Goal: Information Seeking & Learning: Learn about a topic

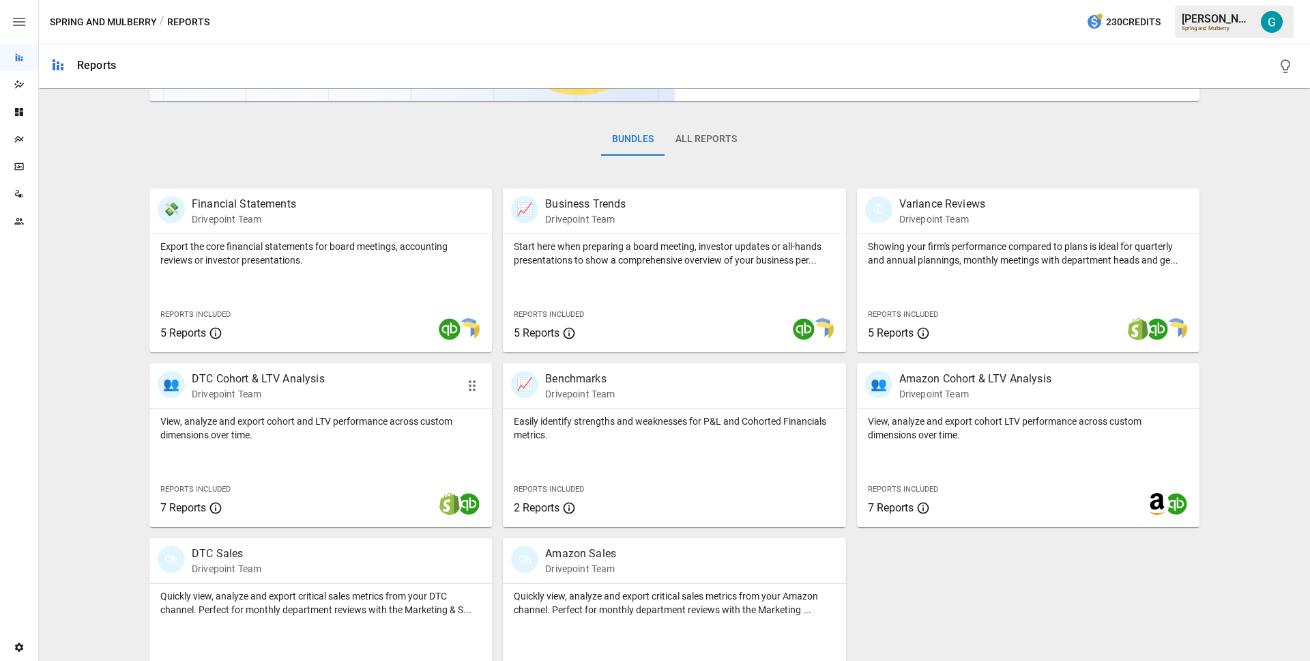
scroll to position [223, 0]
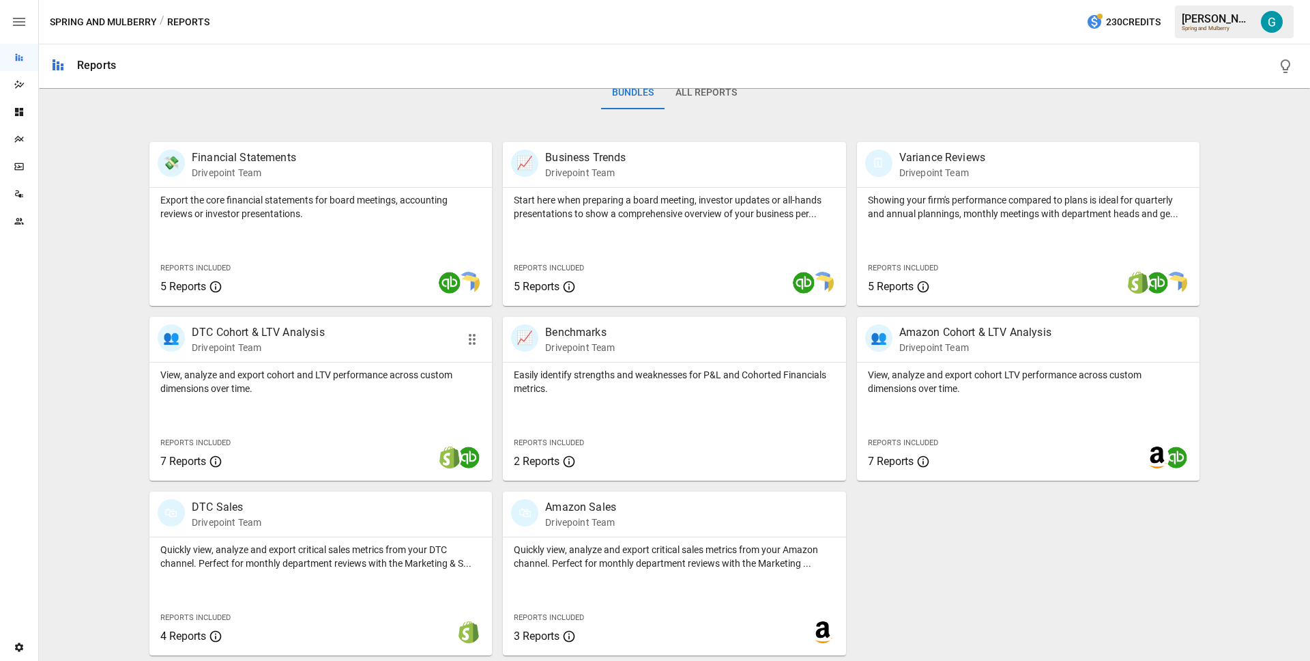
click at [283, 345] on p "Drivepoint Team" at bounding box center [258, 348] width 133 height 14
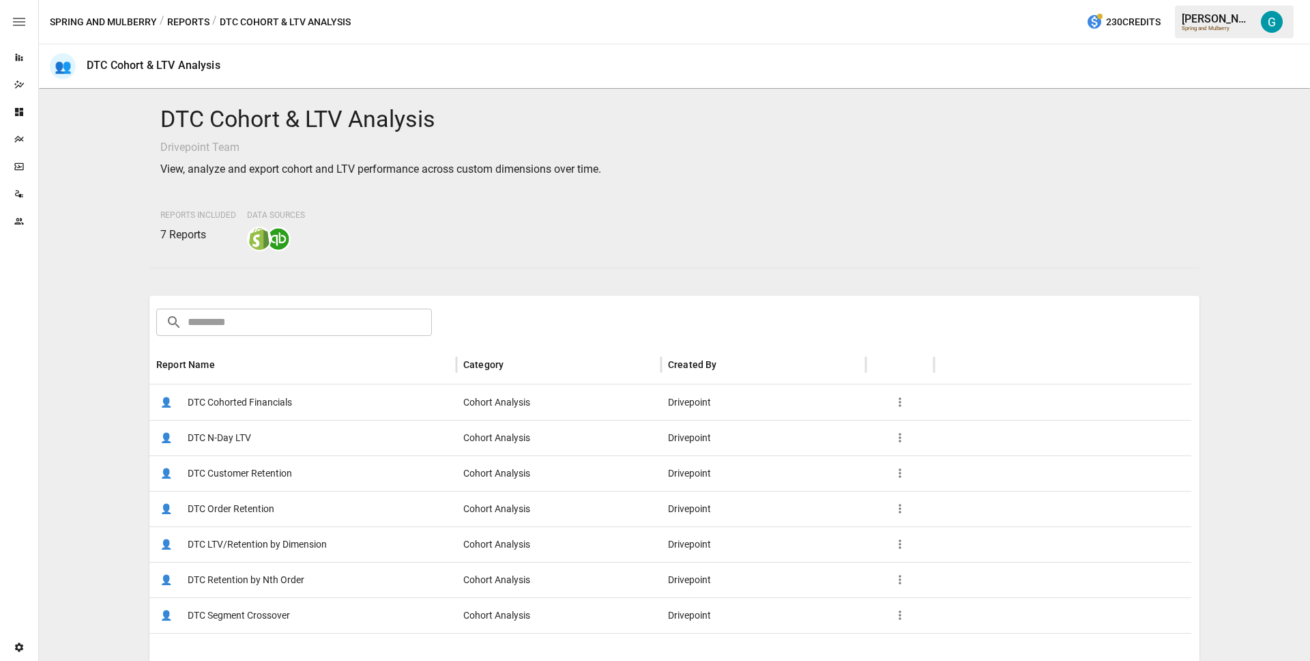
click at [260, 576] on span "DTC Retention by Nth Order" at bounding box center [246, 579] width 117 height 35
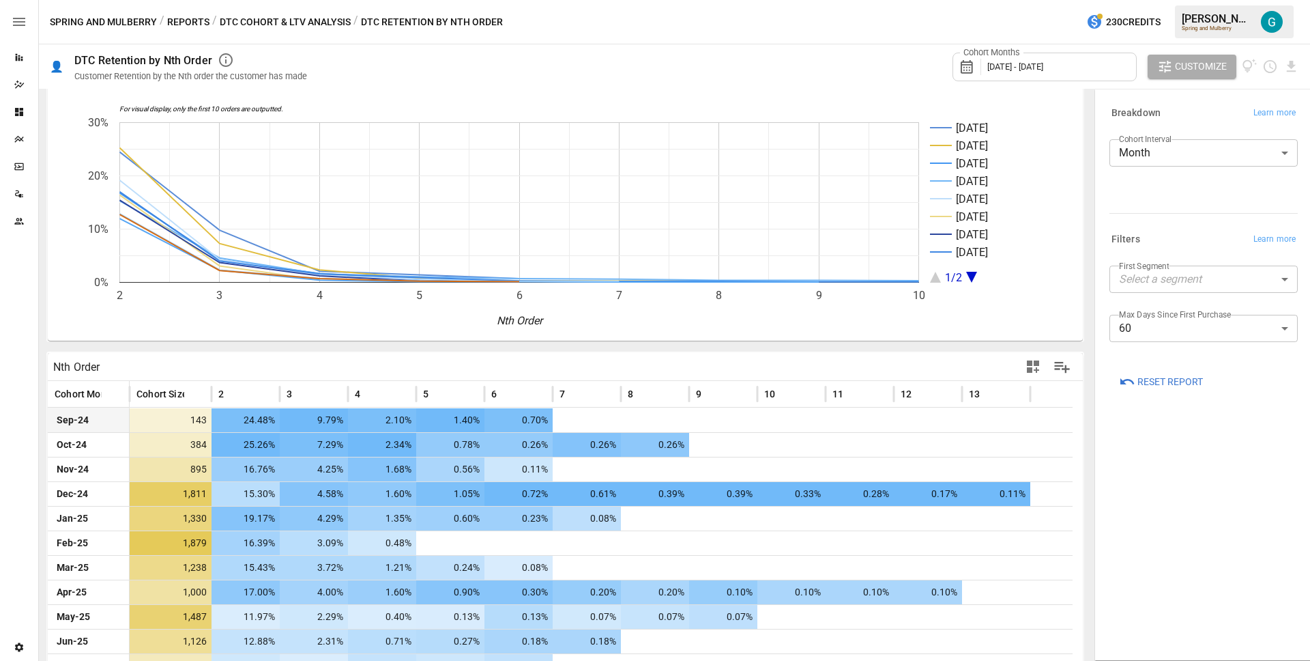
scroll to position [56, 0]
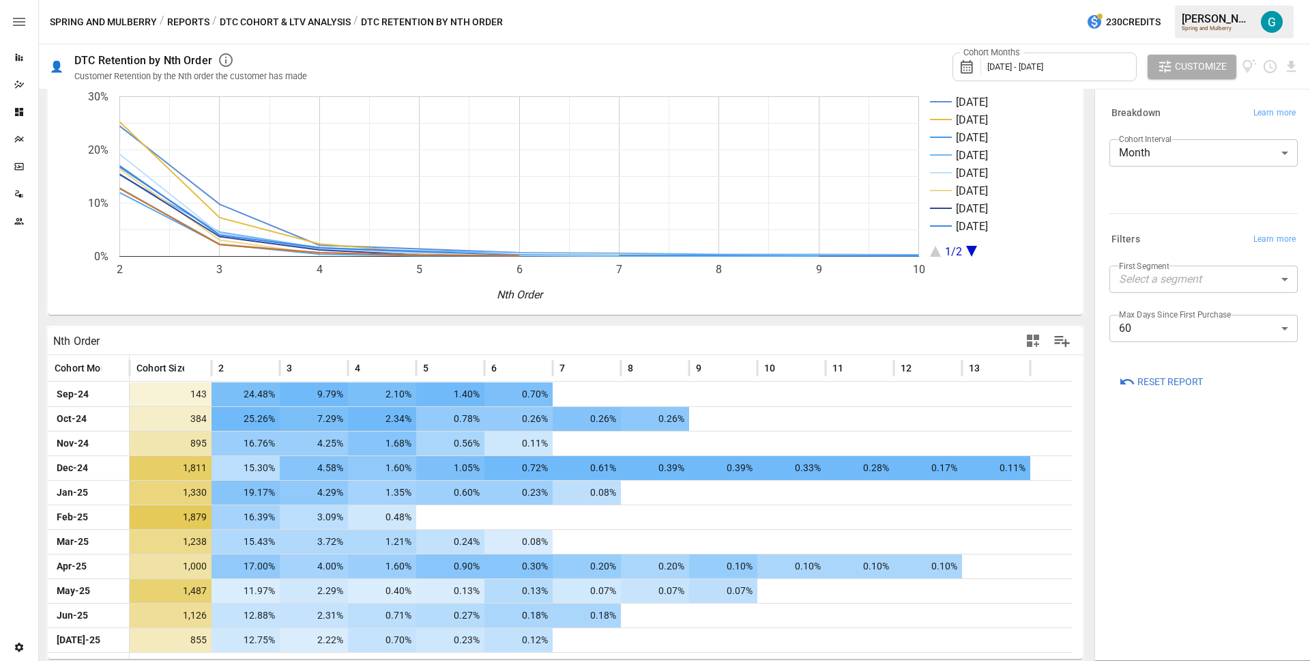
click at [1230, 0] on body "Reports Dazzler Studio Dashboards Plans SmartModel ™ Data Sources Team Settings…" at bounding box center [655, 0] width 1310 height 0
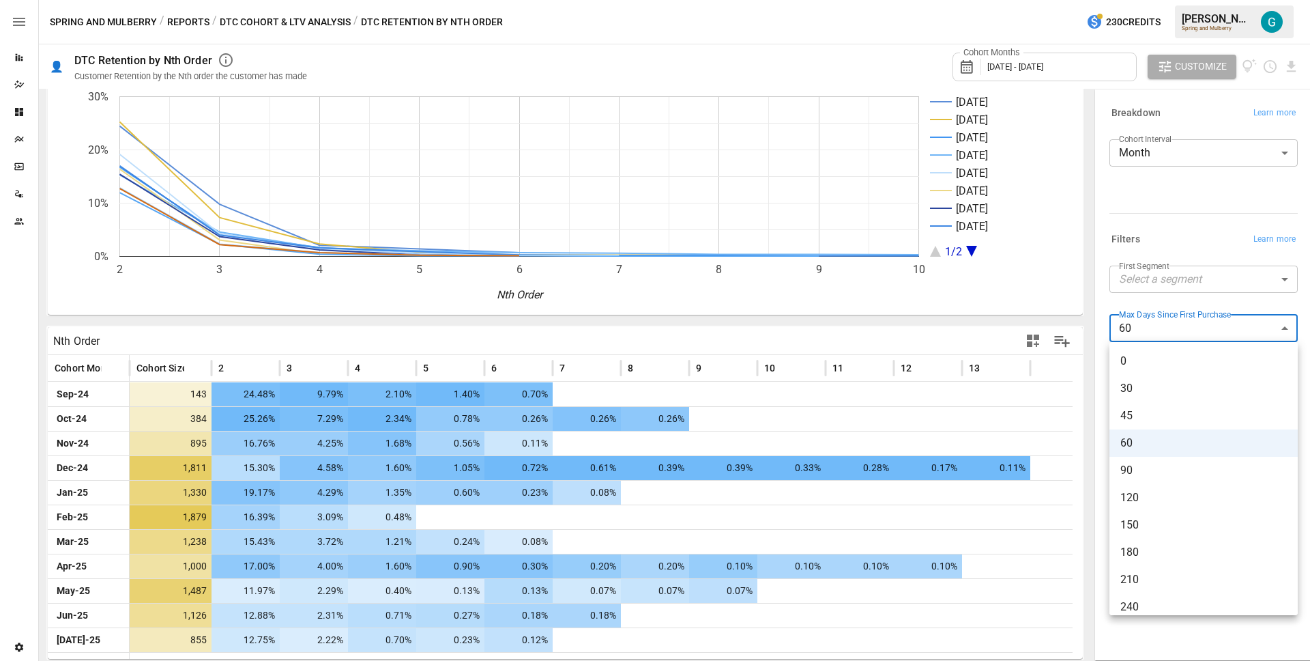
click at [1158, 238] on div at bounding box center [655, 330] width 1310 height 661
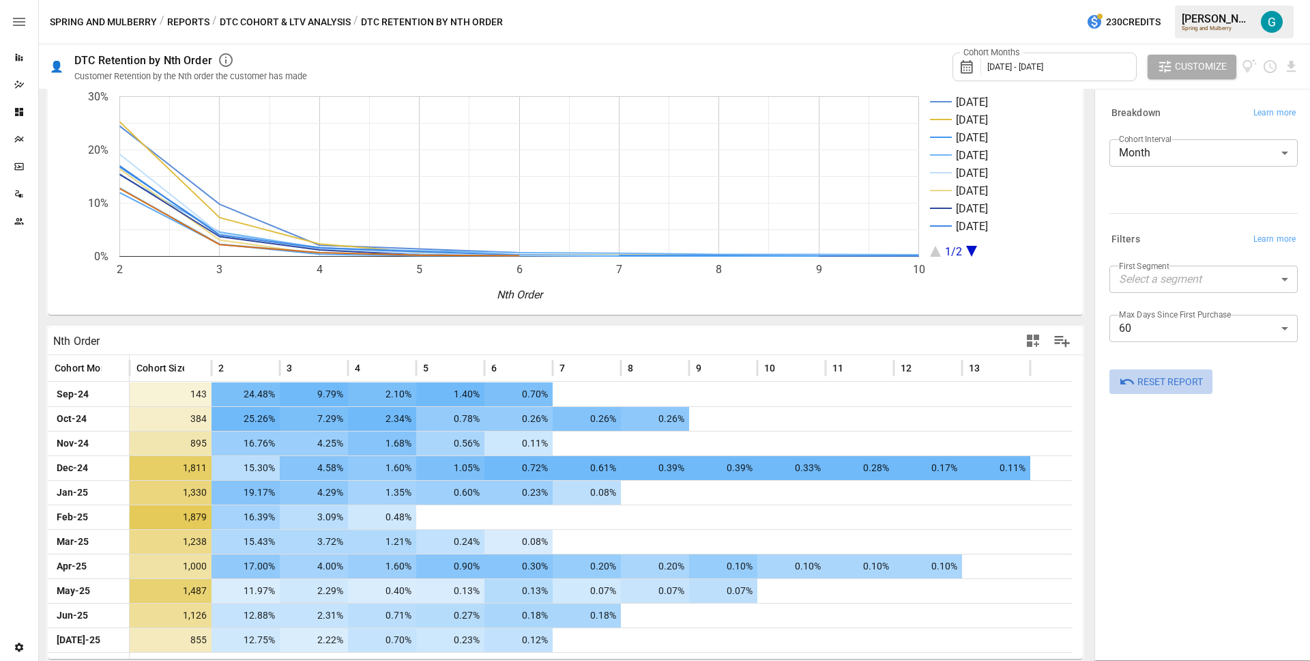
click at [1188, 386] on span "Reset Report" at bounding box center [1171, 381] width 66 height 17
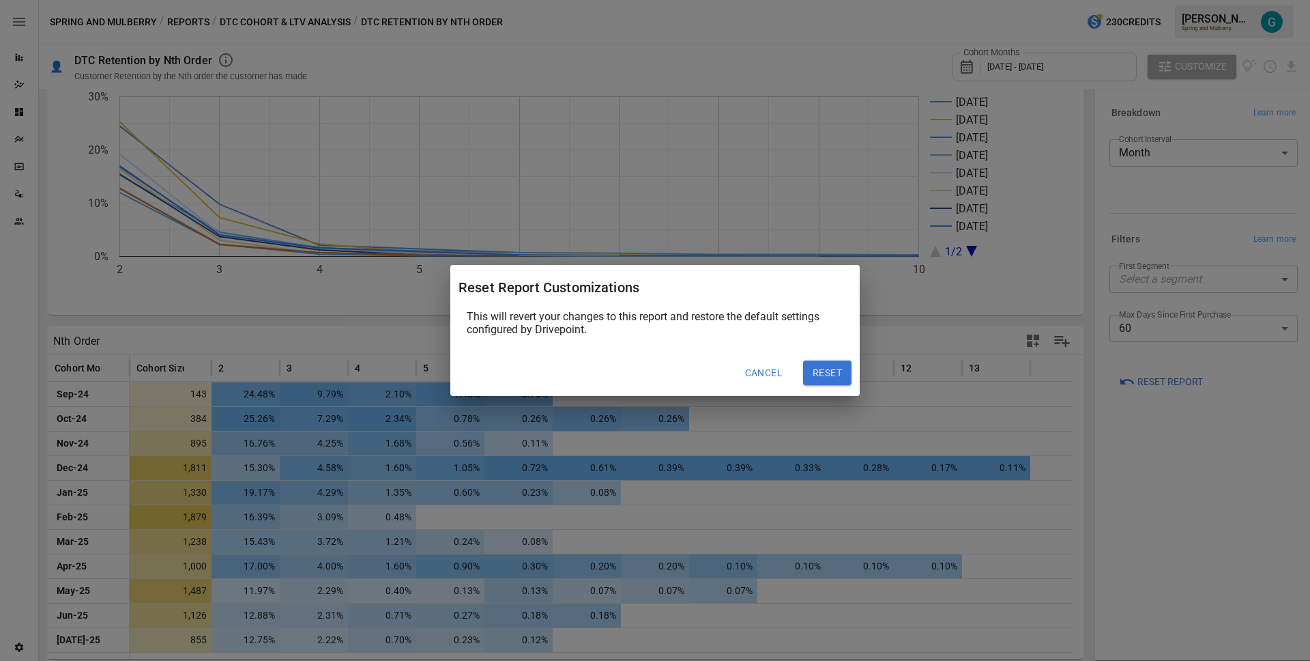
click at [832, 370] on button "Reset" at bounding box center [827, 372] width 48 height 25
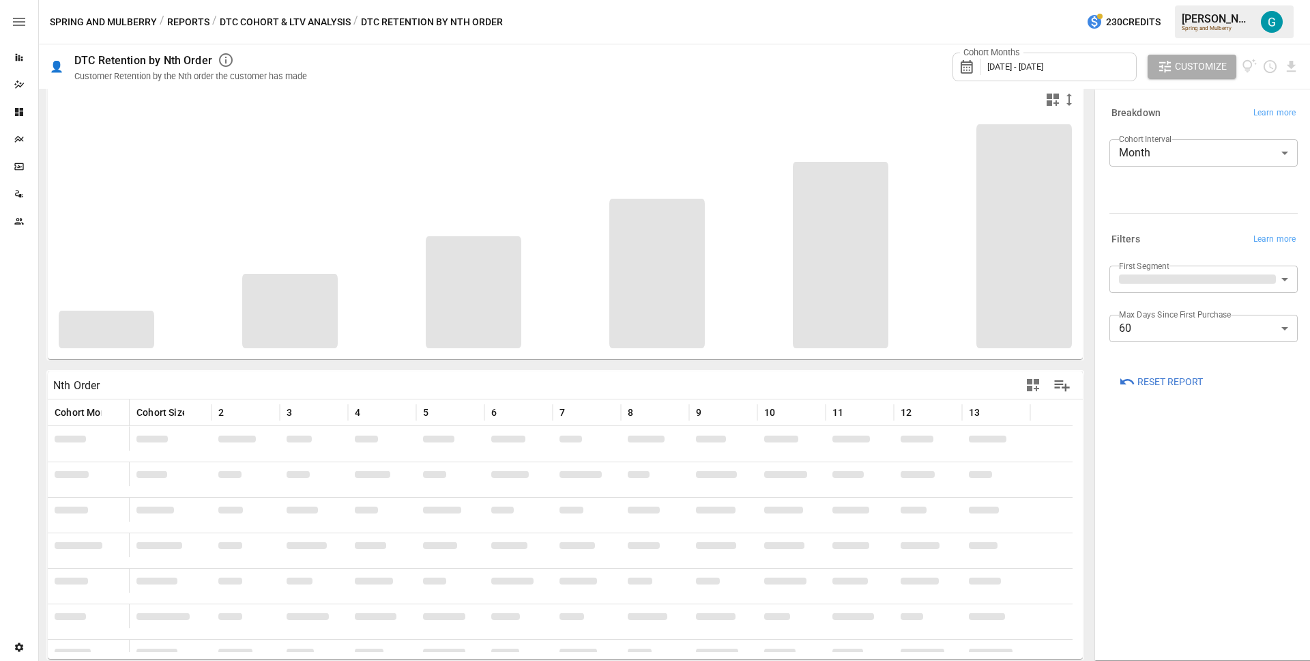
scroll to position [12, 0]
click at [1254, 472] on div "Breakdown Learn more Cohort Interval Month ***** ​ Filters Learn more First Seg…" at bounding box center [1204, 375] width 210 height 564
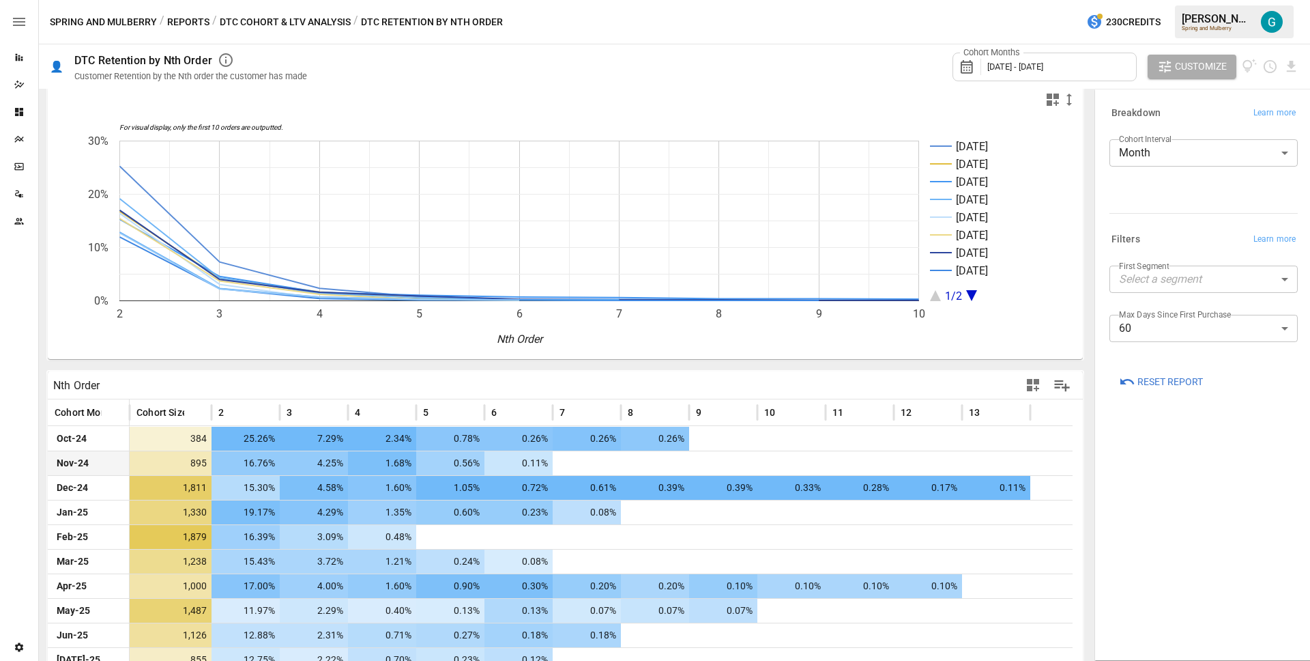
scroll to position [31, 0]
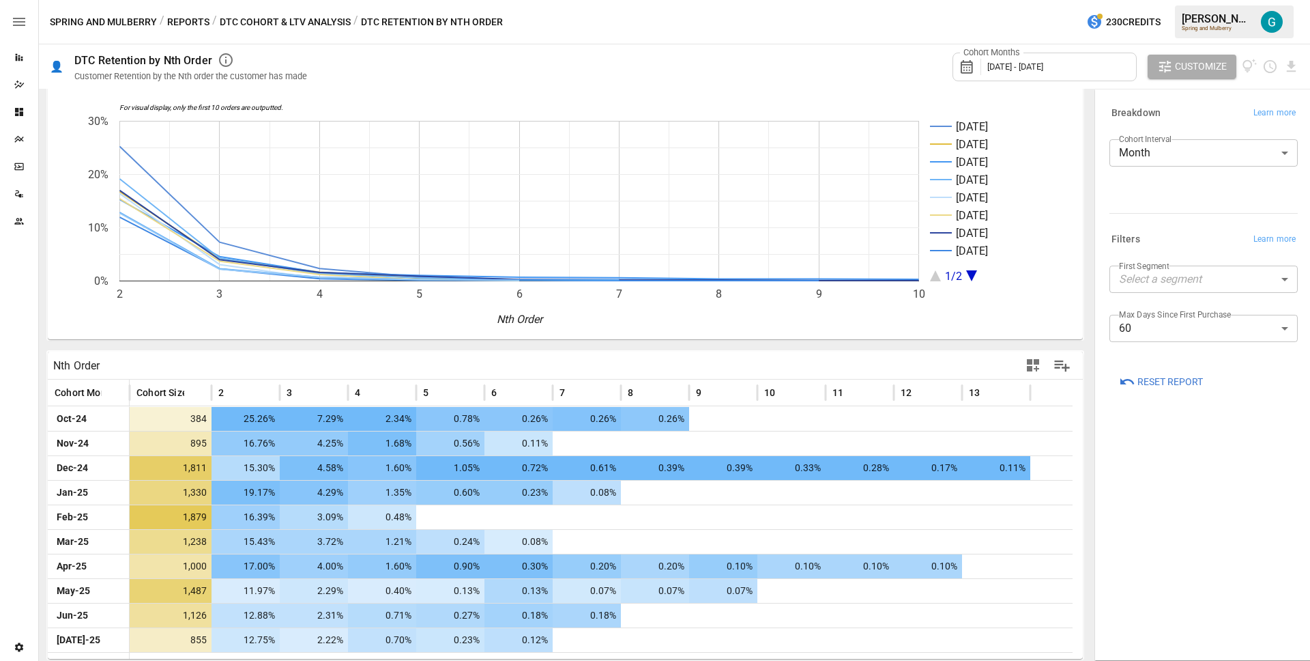
click at [1197, 0] on body "Reports Dazzler Studio Dashboards Plans SmartModel ™ Data Sources Team Settings…" at bounding box center [655, 0] width 1310 height 0
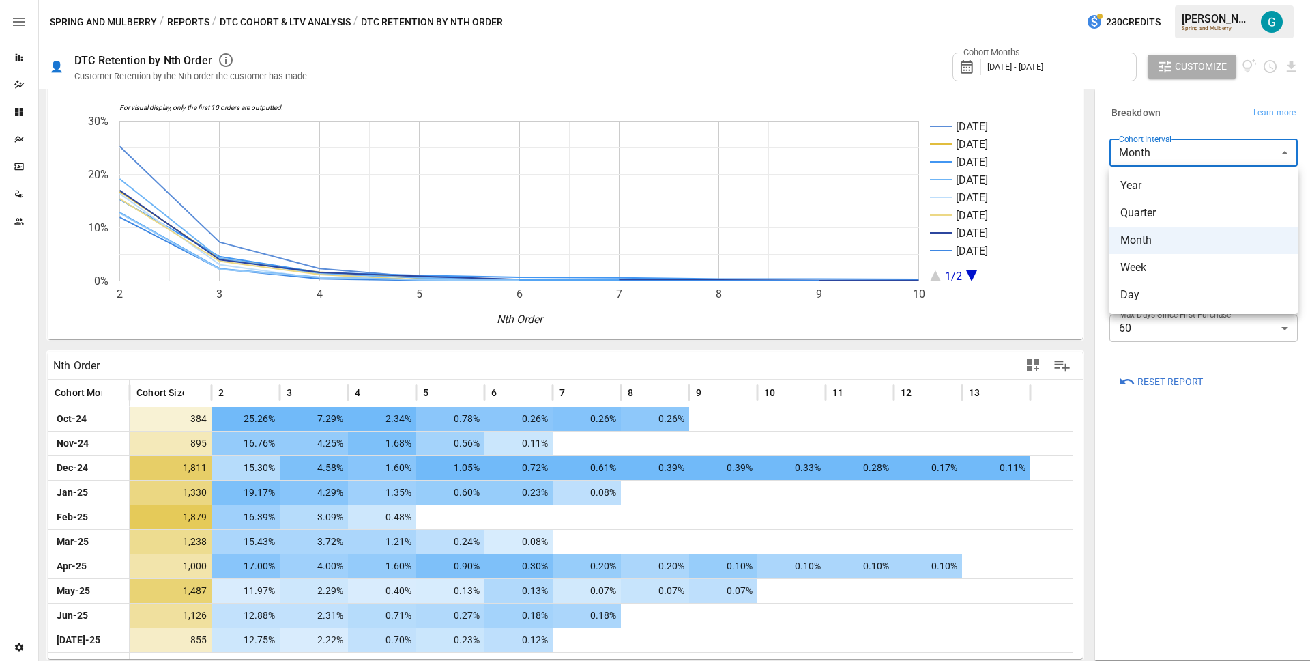
click at [1178, 192] on span "Year" at bounding box center [1204, 185] width 167 height 16
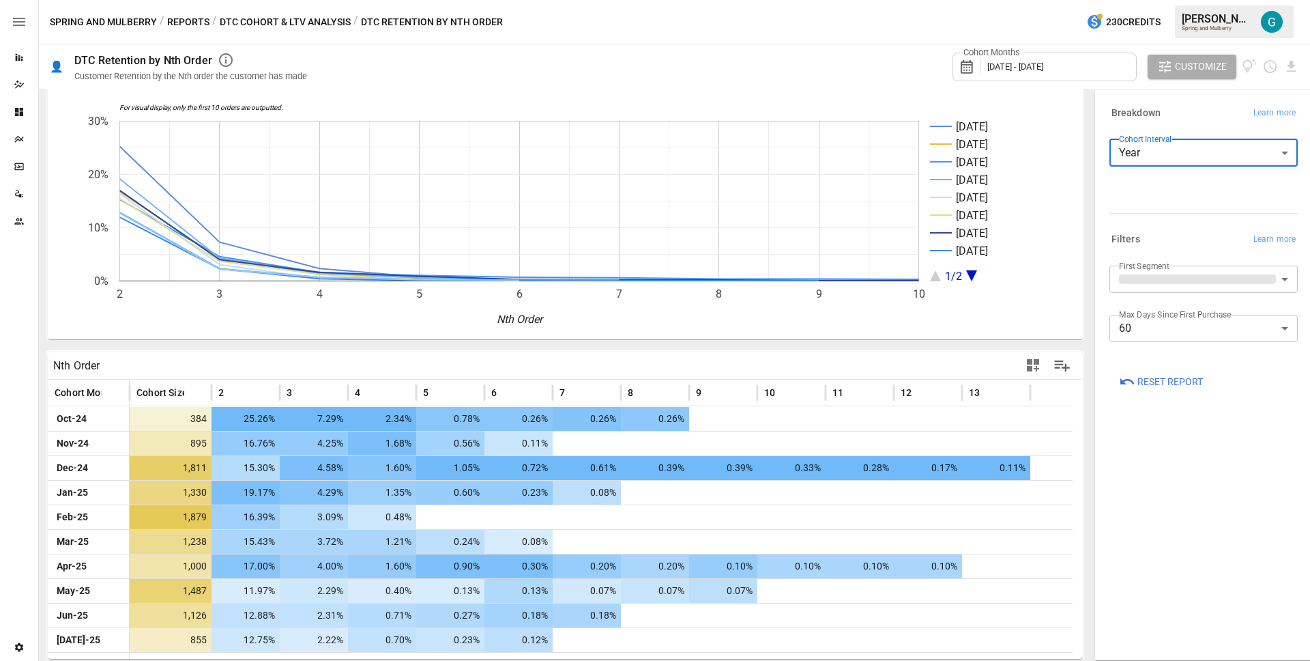
click at [1177, 202] on div "Cohort Interval Year **** ​" at bounding box center [1204, 173] width 188 height 68
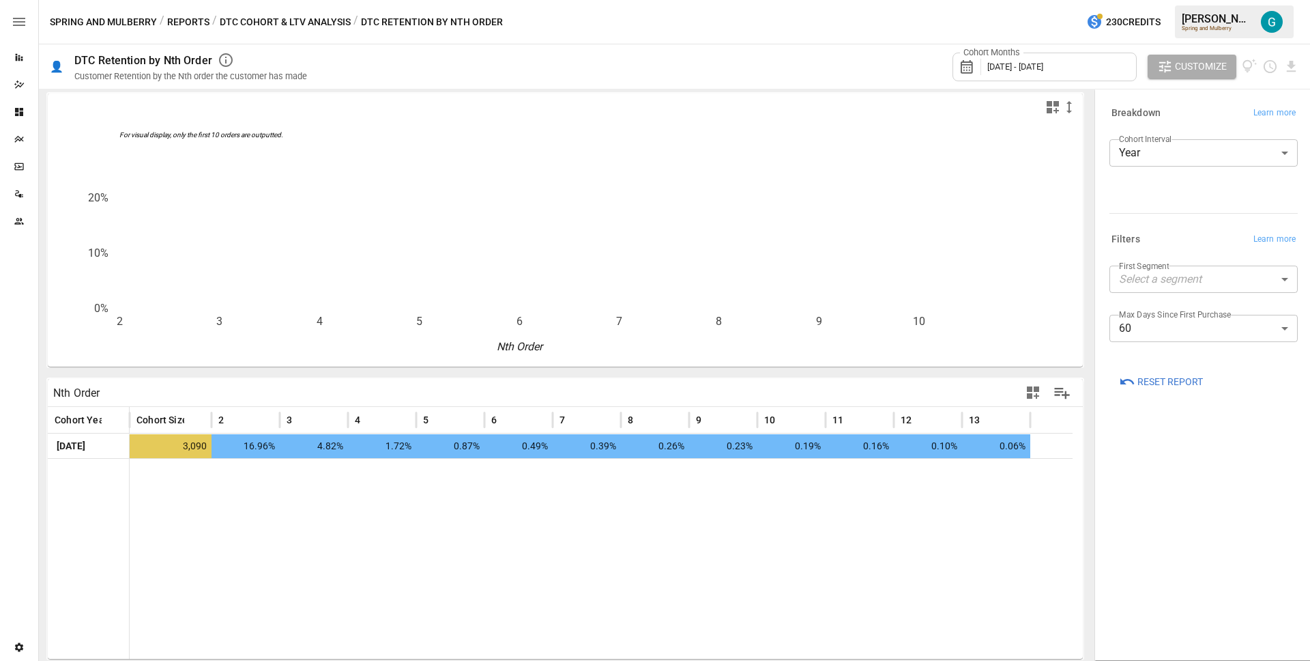
scroll to position [4, 0]
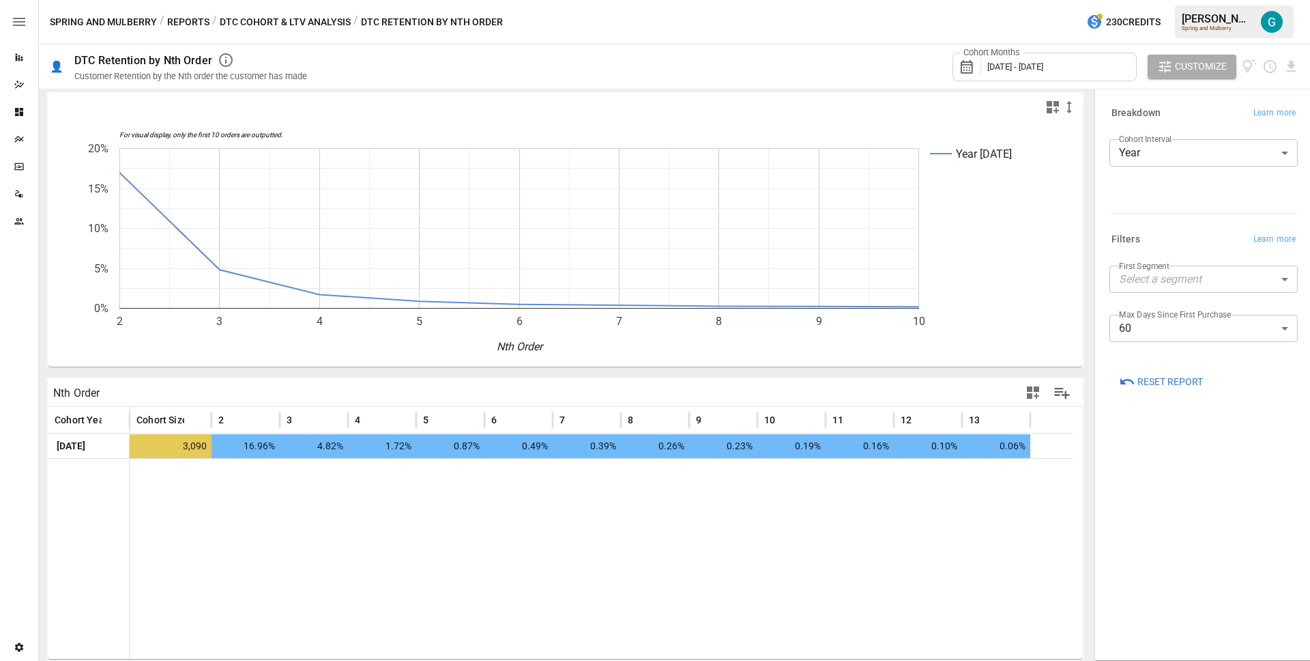
click at [1192, 0] on body "Reports Dazzler Studio Dashboards Plans SmartModel ™ Data Sources Team Settings…" at bounding box center [655, 0] width 1310 height 0
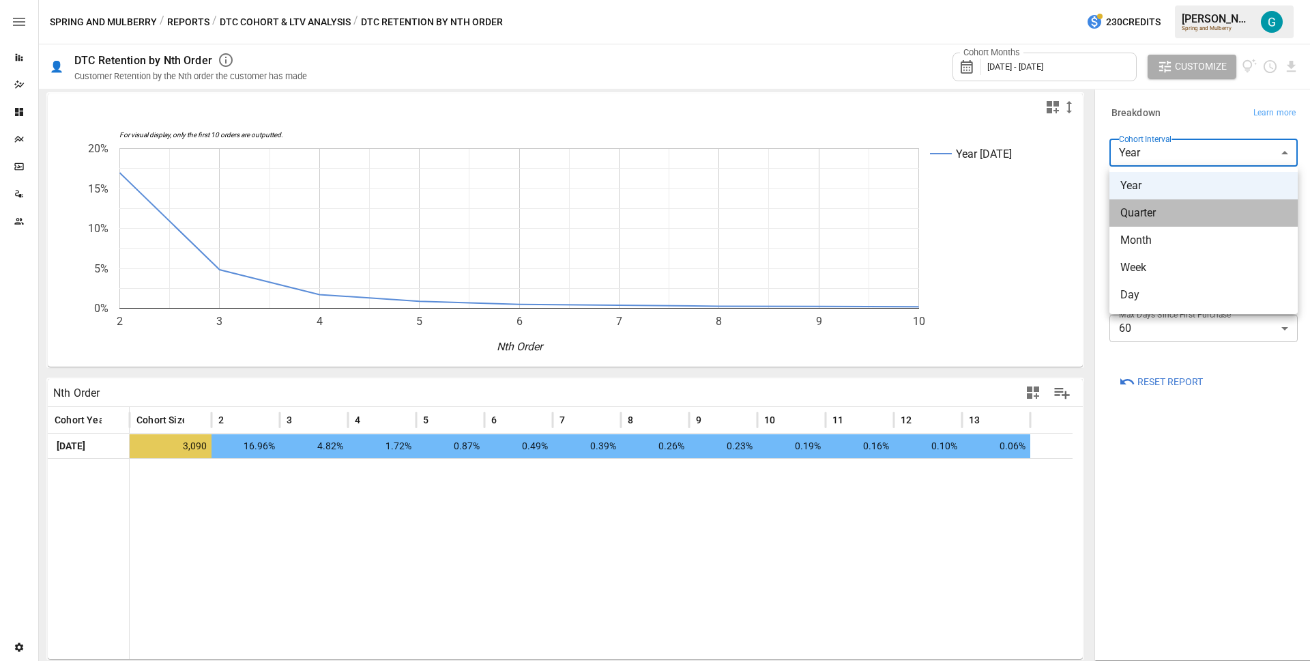
click at [1183, 209] on span "Quarter" at bounding box center [1204, 213] width 167 height 16
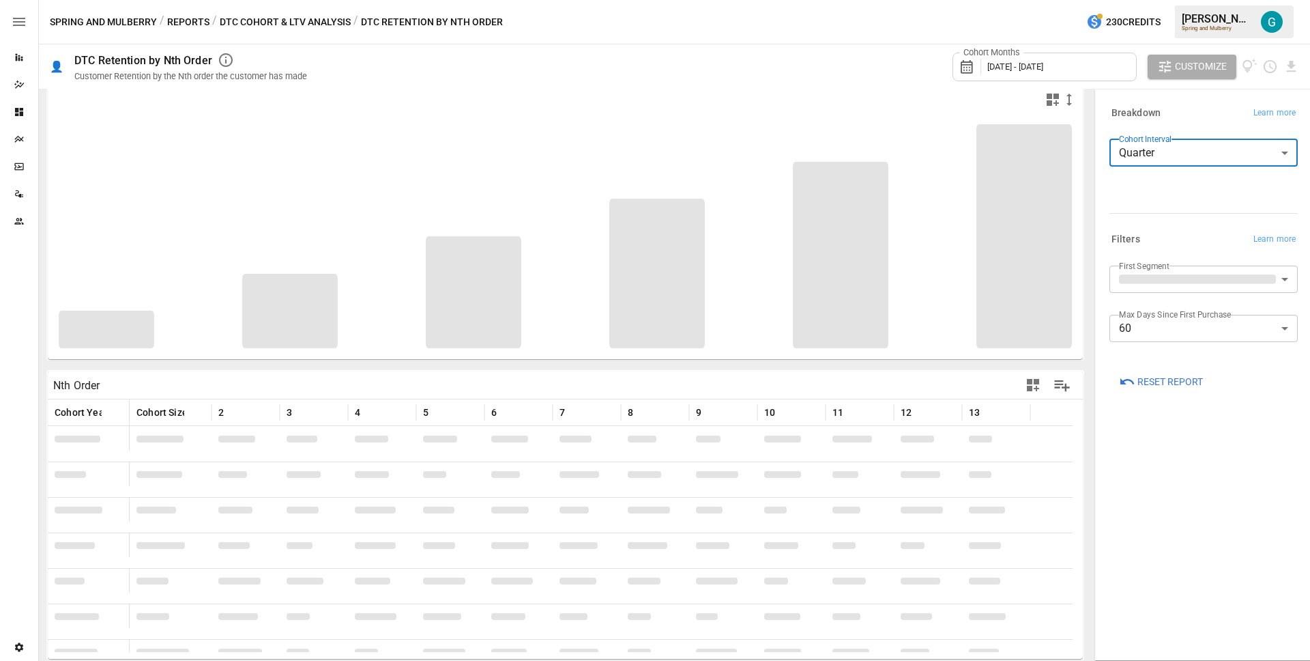
scroll to position [4, 0]
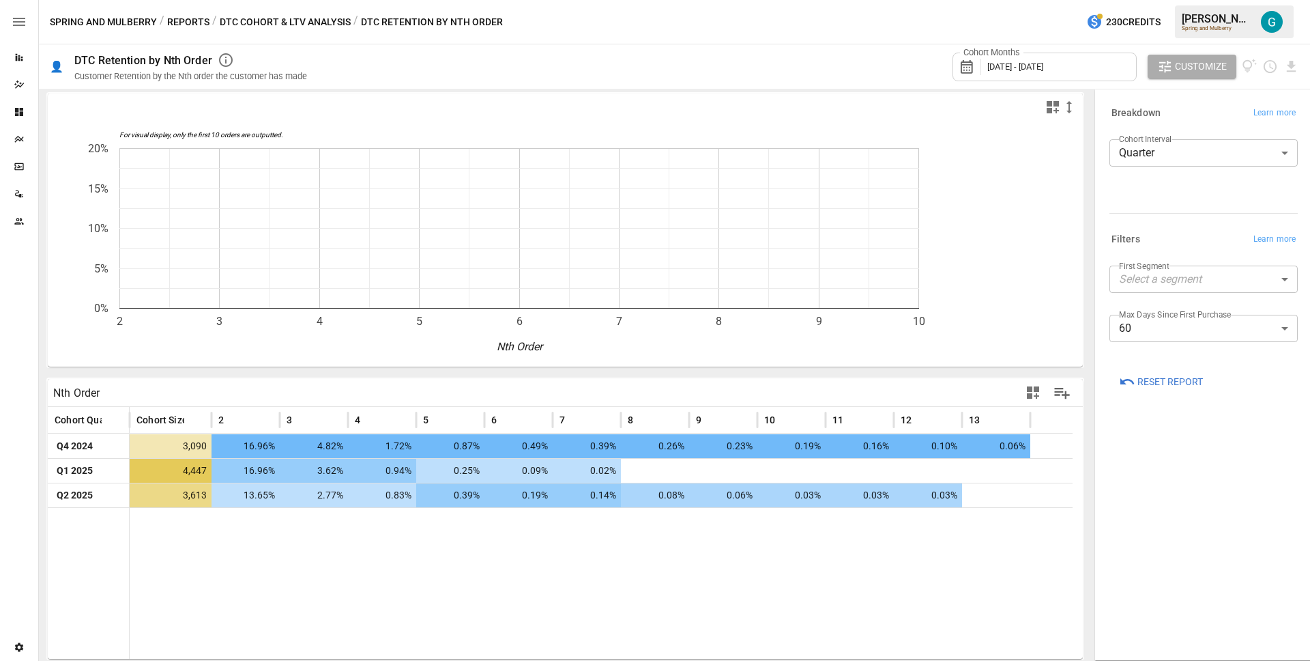
click at [1182, 209] on div at bounding box center [1201, 210] width 194 height 6
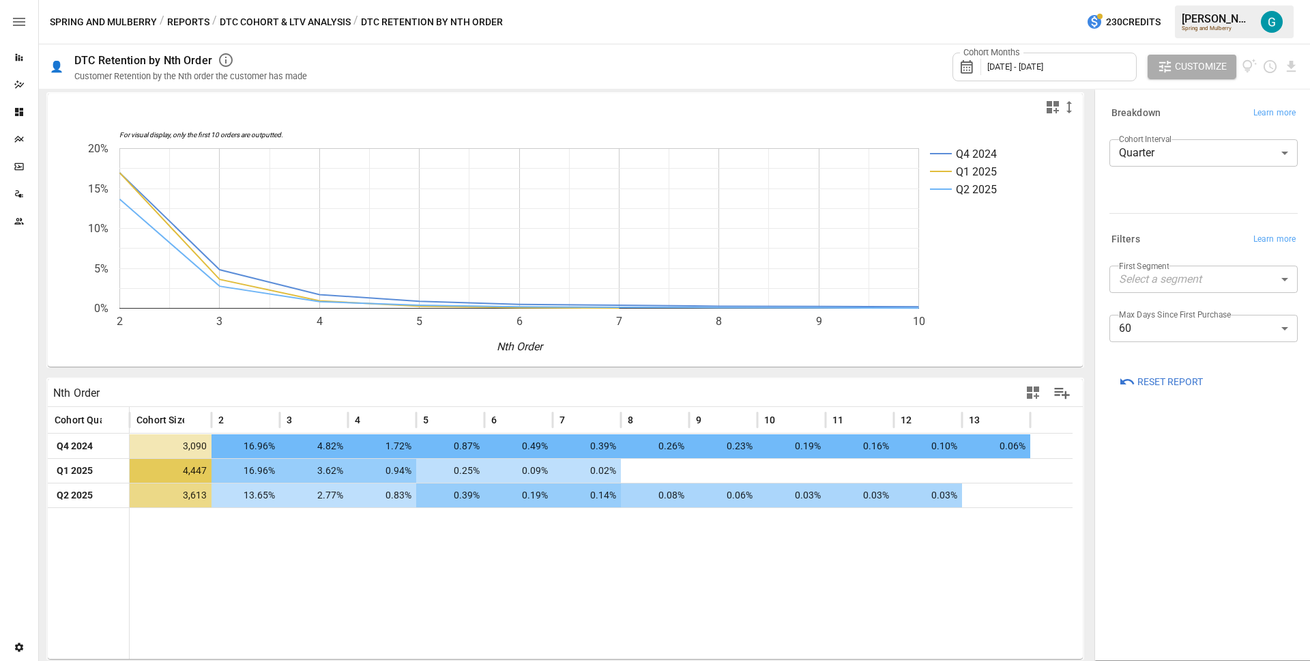
click at [1183, 0] on body "Reports Dazzler Studio Dashboards Plans SmartModel ™ Data Sources Team Settings…" at bounding box center [655, 0] width 1310 height 0
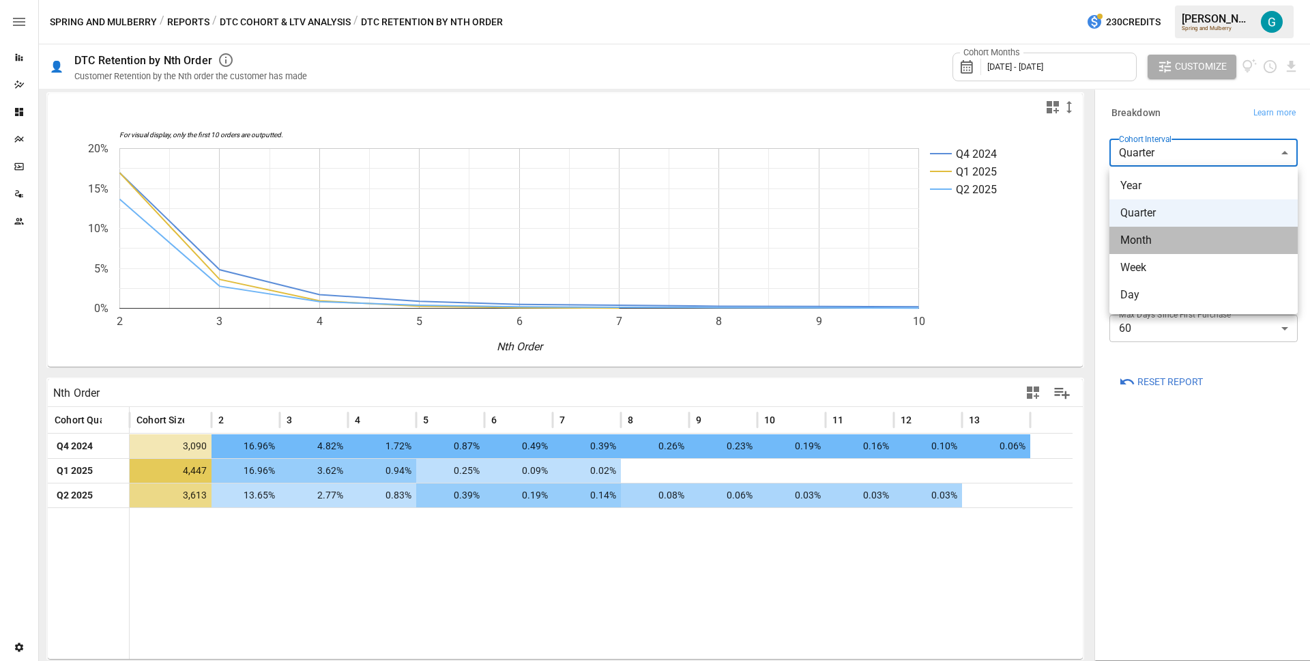
click at [1167, 250] on li "Month" at bounding box center [1204, 240] width 188 height 27
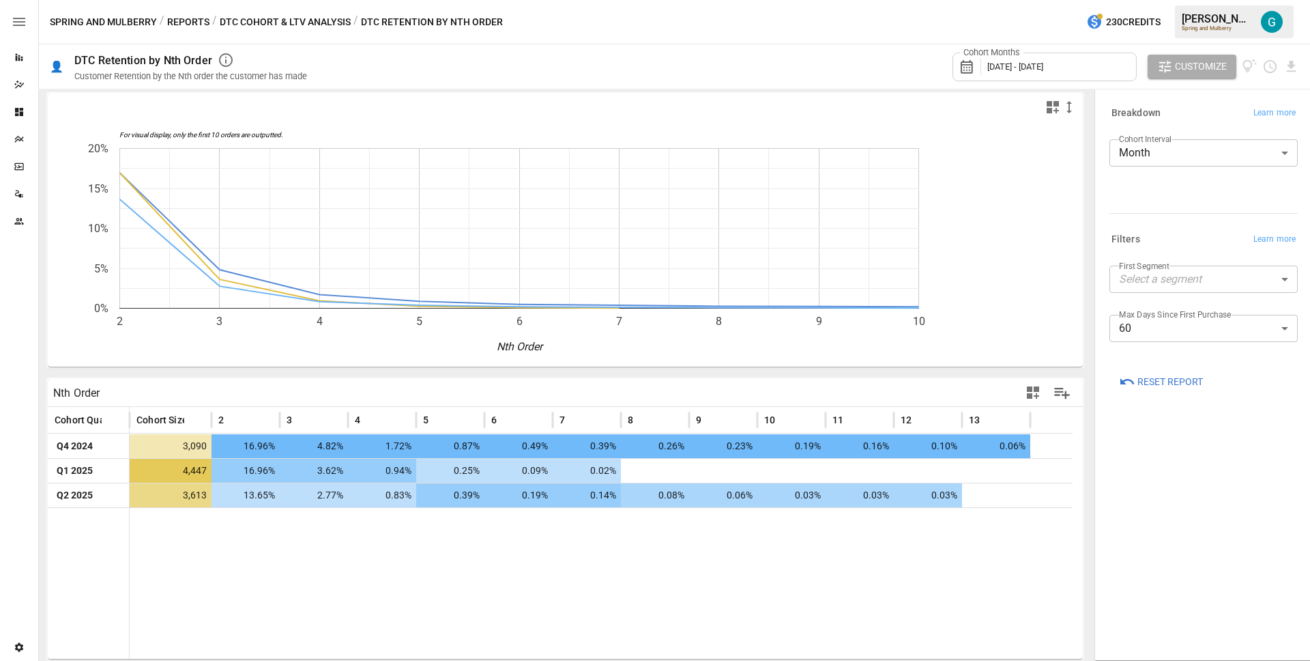
click at [1175, 199] on div "Cohort Interval Month ***** ​" at bounding box center [1204, 173] width 188 height 68
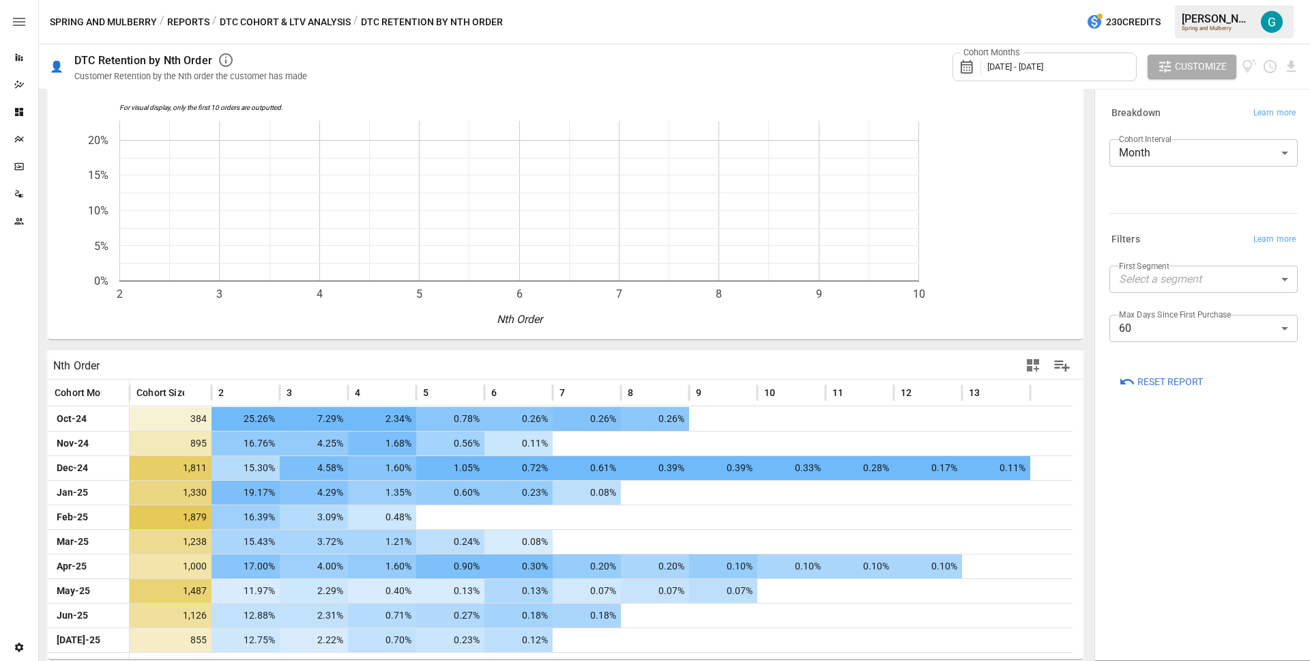
scroll to position [31, 0]
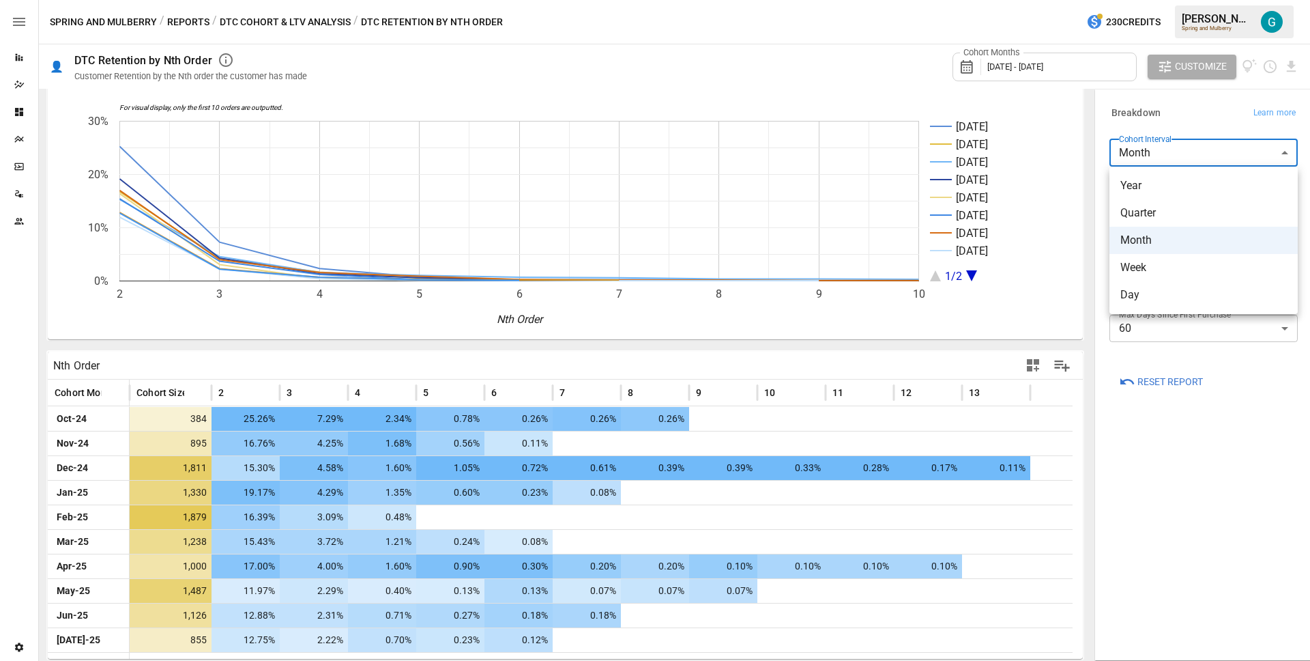
click at [1189, 0] on body "Reports Dazzler Studio Dashboards Plans SmartModel ™ Data Sources Team Settings…" at bounding box center [655, 0] width 1310 height 0
click at [1171, 281] on ul "Year Quarter Month Week Day" at bounding box center [1204, 240] width 188 height 147
click at [1172, 269] on span "Week" at bounding box center [1204, 267] width 167 height 16
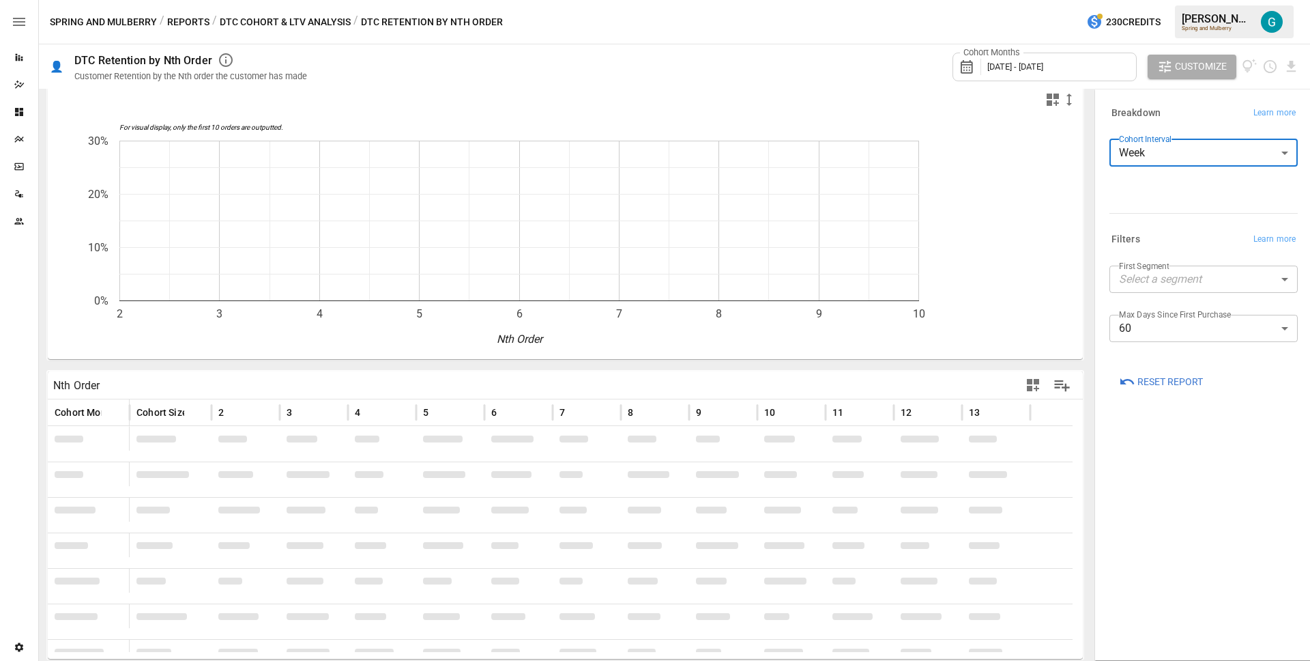
scroll to position [56, 0]
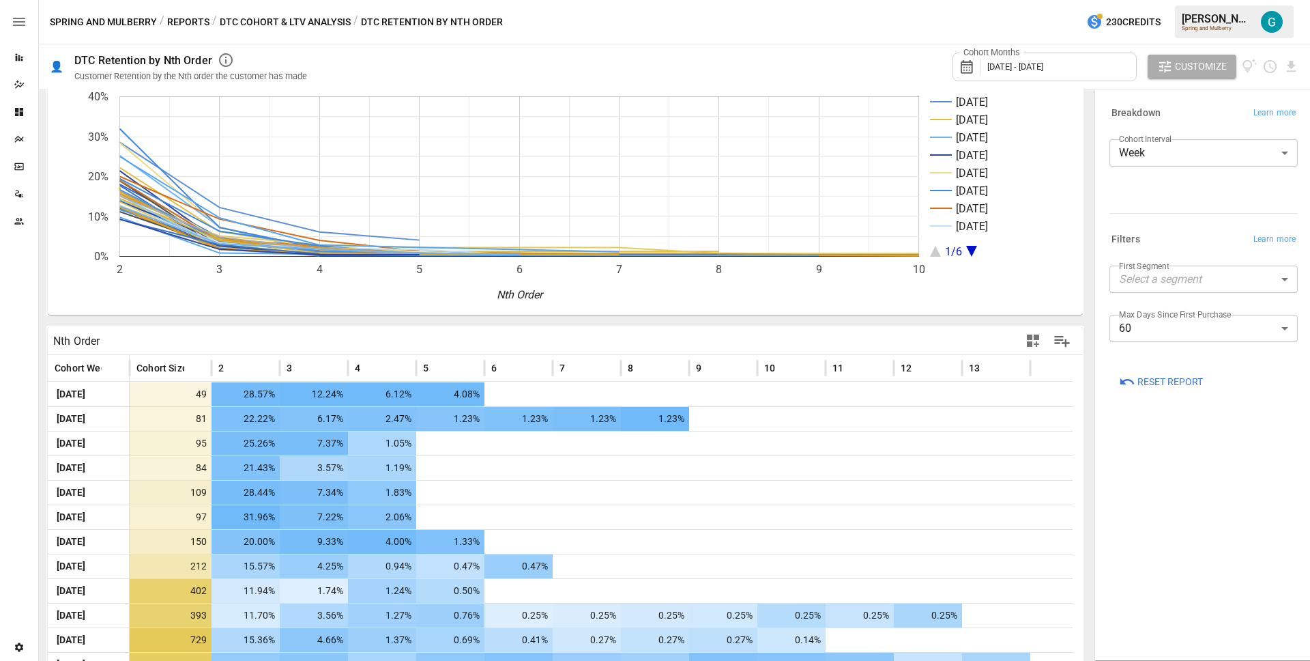
click at [1176, 167] on div "Cohort Interval Week **** ​" at bounding box center [1204, 158] width 188 height 38
click at [1177, 0] on body "Reports Dazzler Studio Dashboards Plans SmartModel ™ Data Sources Team Settings…" at bounding box center [655, 0] width 1310 height 0
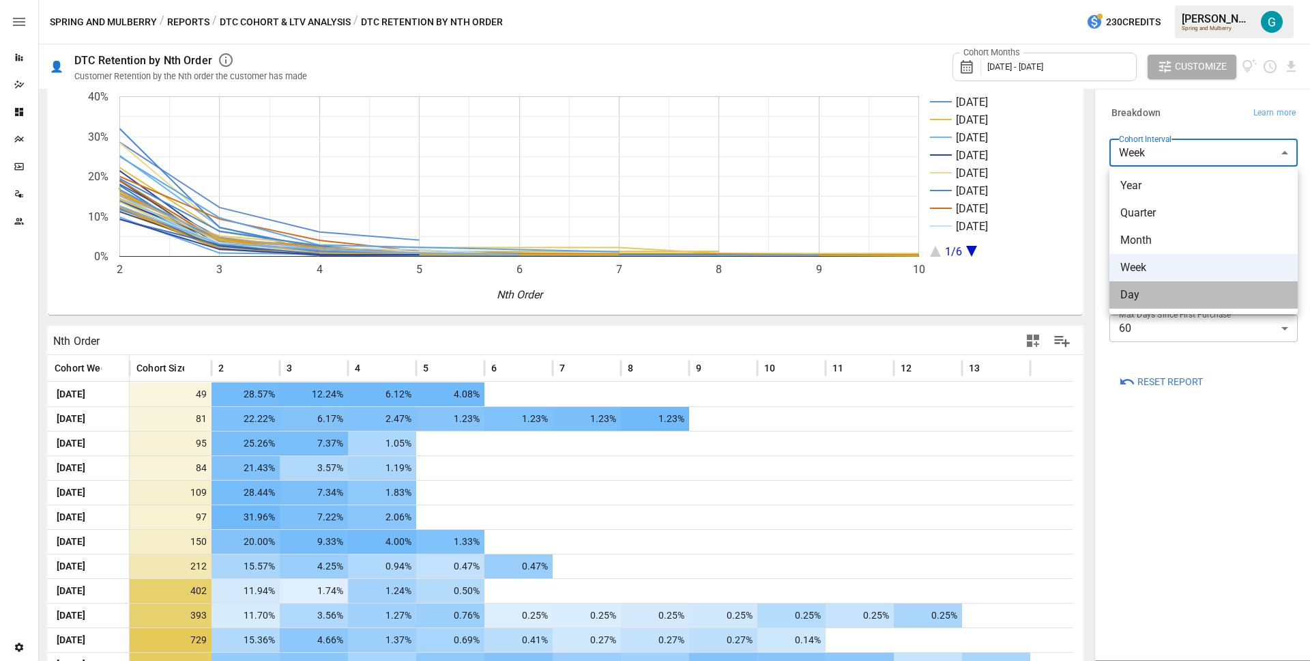
click at [1159, 302] on span "Day" at bounding box center [1204, 295] width 167 height 16
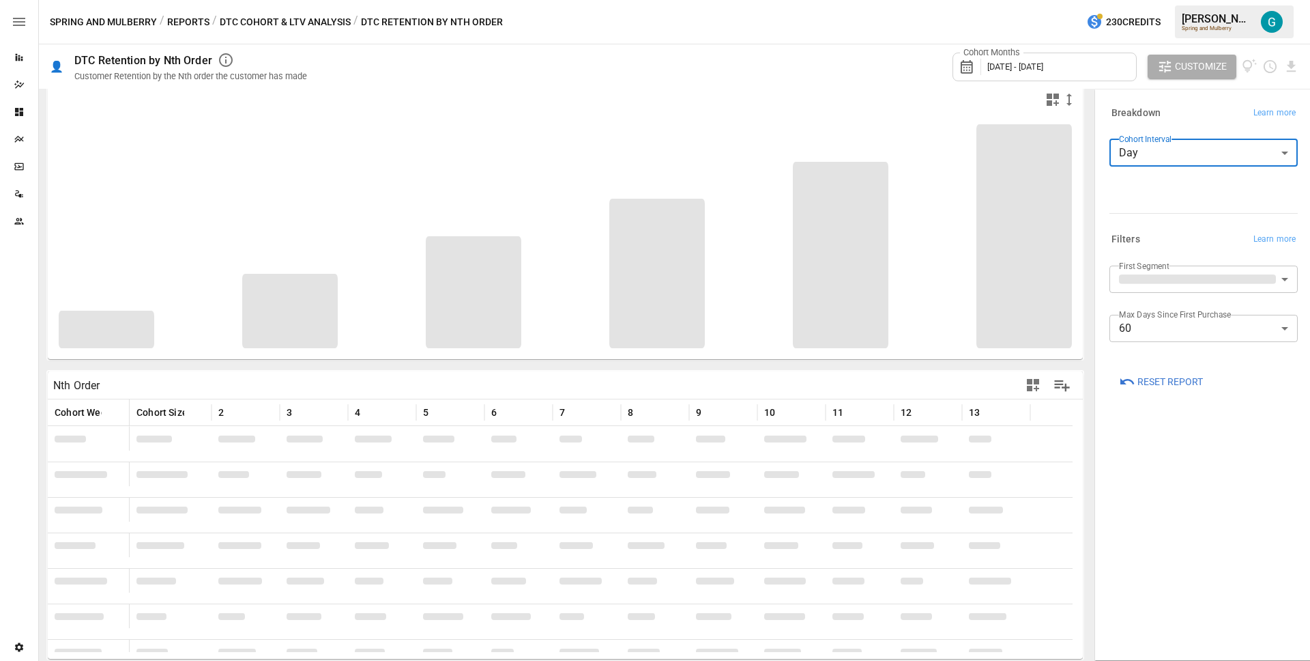
scroll to position [12, 0]
click at [1148, 195] on div "Cohort Interval Day *** ​" at bounding box center [1204, 173] width 188 height 68
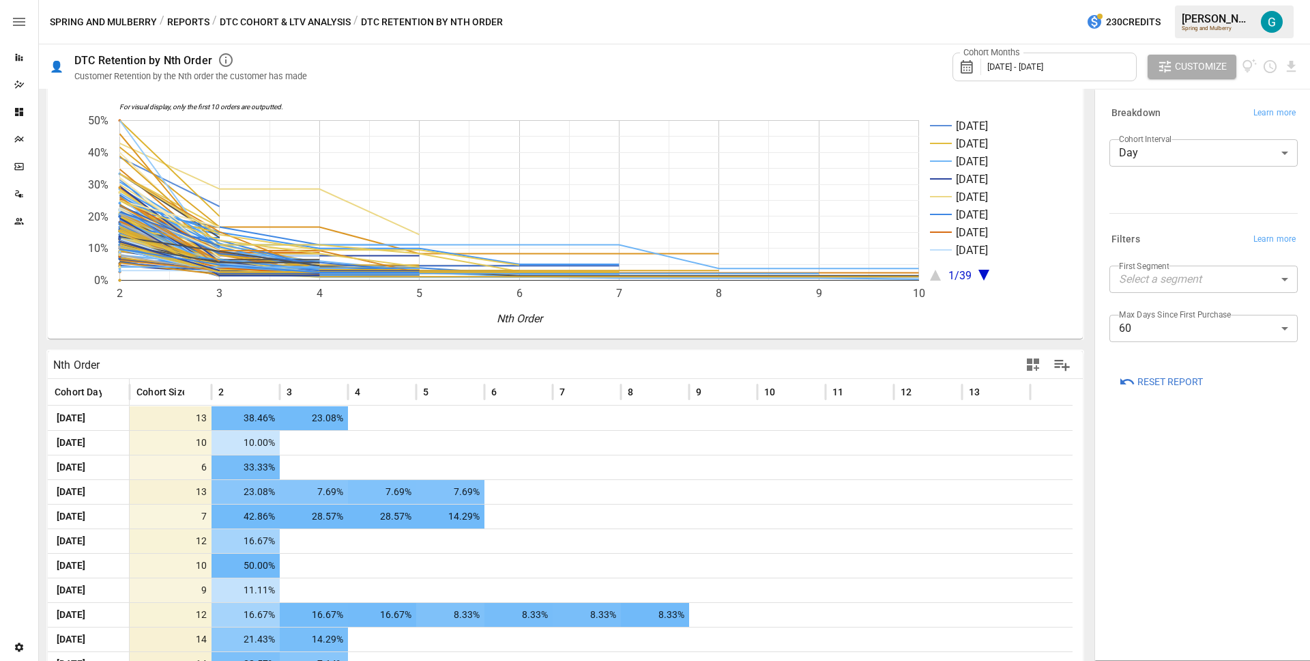
scroll to position [0, 0]
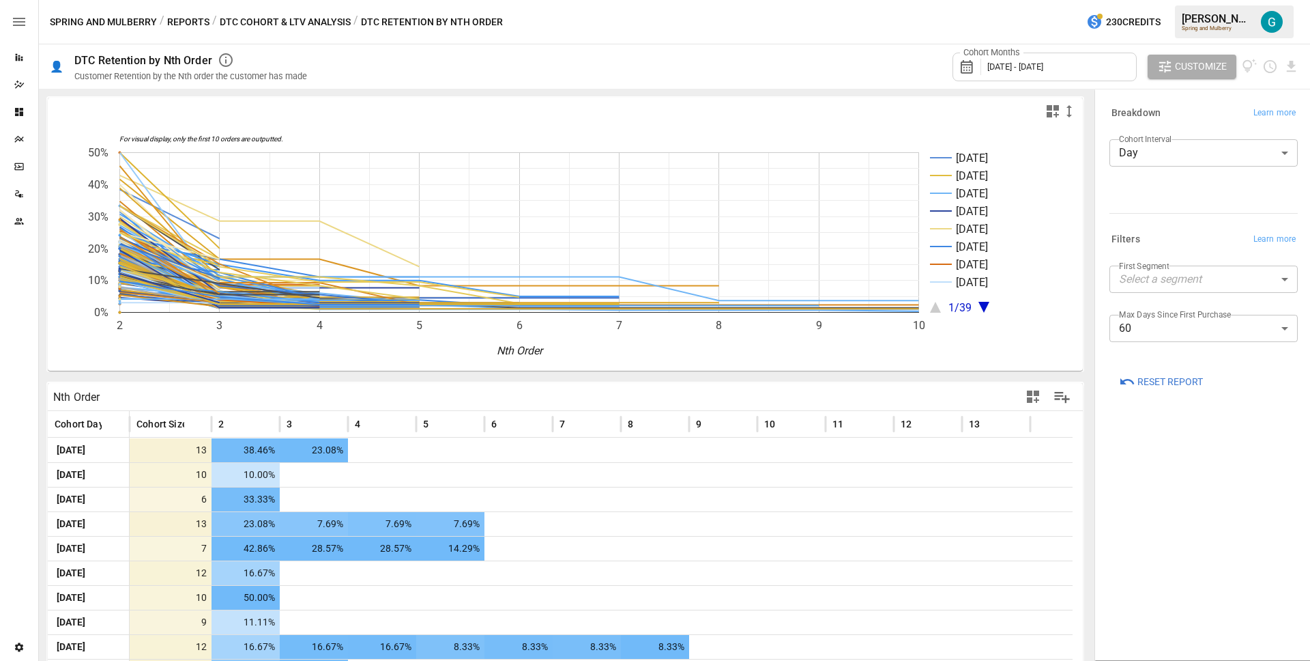
click at [1201, 0] on body "Reports Dazzler Studio Dashboards Plans SmartModel ™ Data Sources Team Settings…" at bounding box center [655, 0] width 1310 height 0
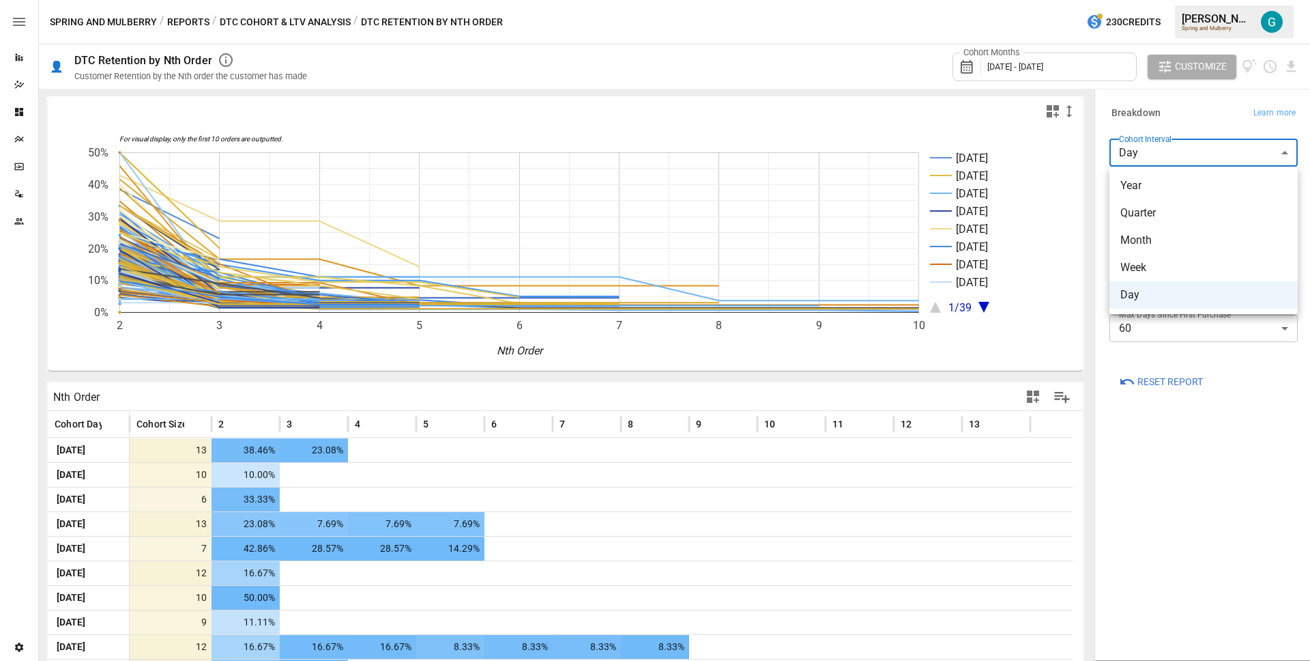
click at [1200, 214] on span "Quarter" at bounding box center [1204, 213] width 167 height 16
click at [1173, 157] on div at bounding box center [655, 330] width 1310 height 661
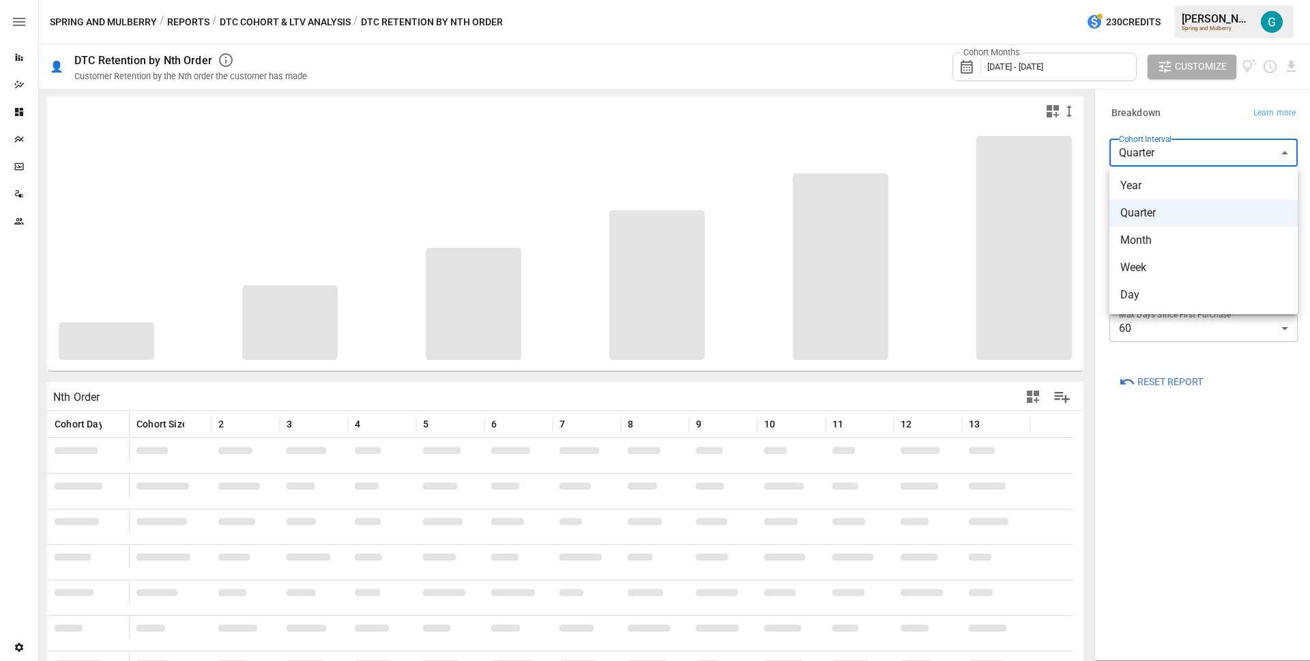
click at [1169, 0] on body "Reports Dazzler Studio Dashboards Plans SmartModel ™ Data Sources Team Settings…" at bounding box center [655, 0] width 1310 height 0
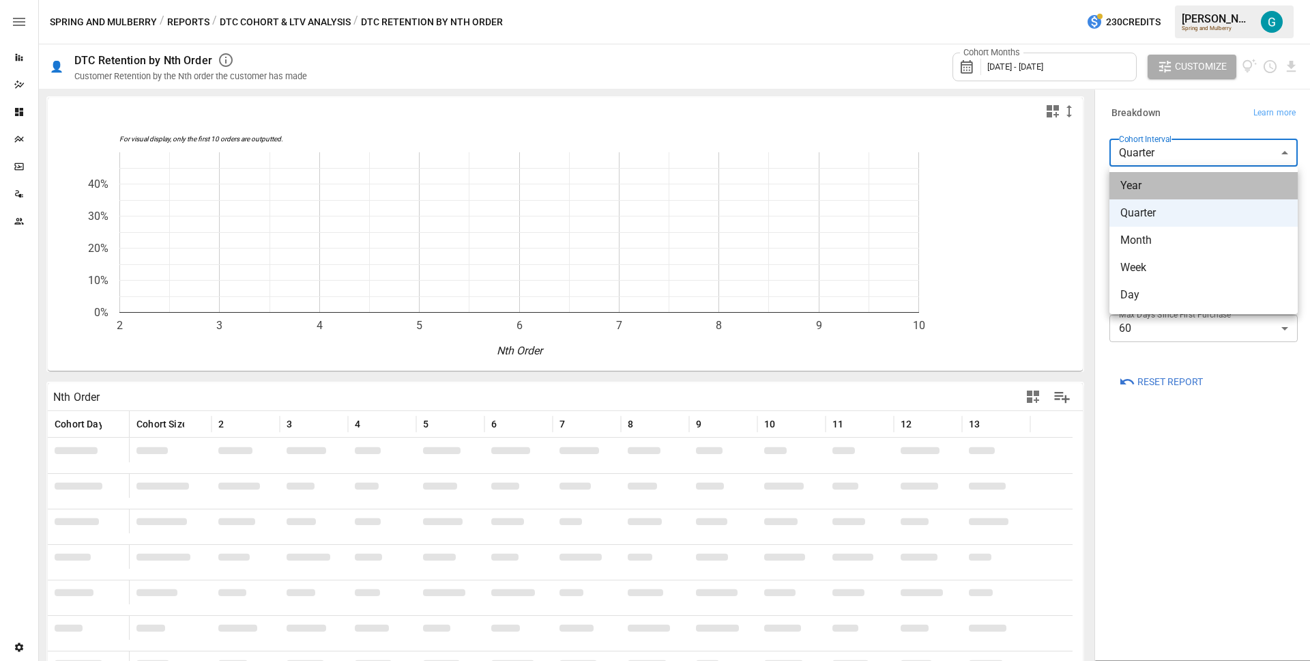
click at [1169, 193] on span "Year" at bounding box center [1204, 185] width 167 height 16
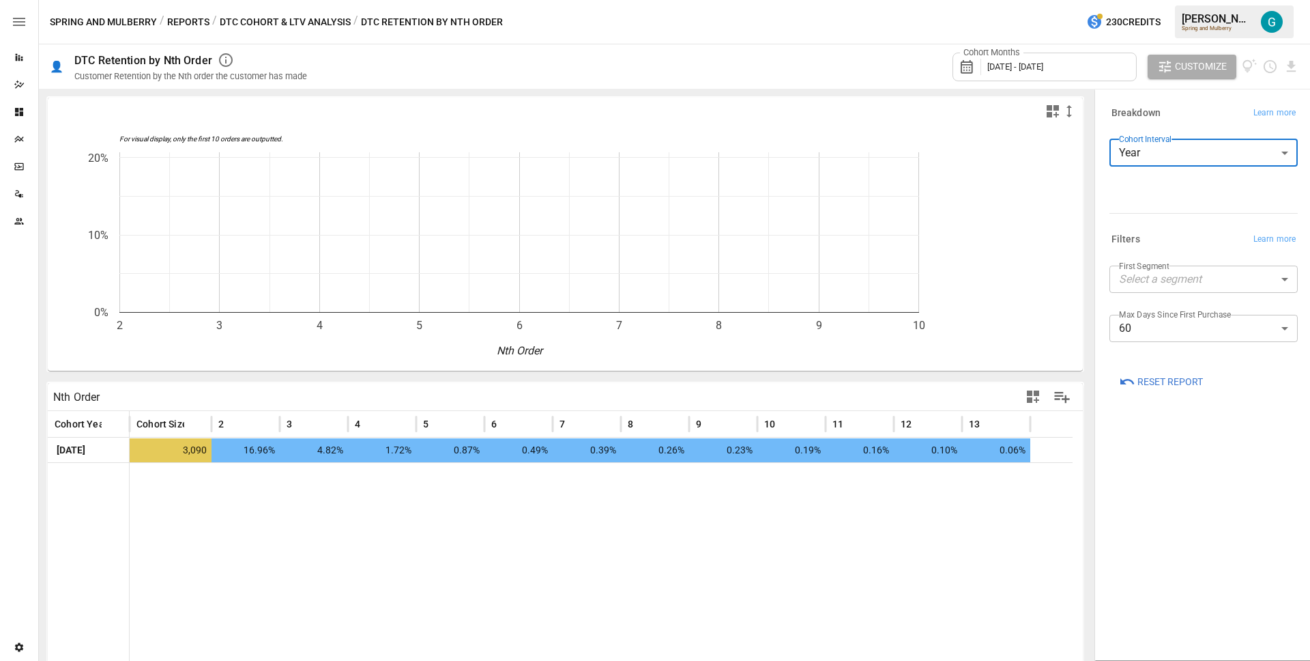
click at [1169, 193] on div "Cohort Interval Year **** ​" at bounding box center [1204, 173] width 188 height 68
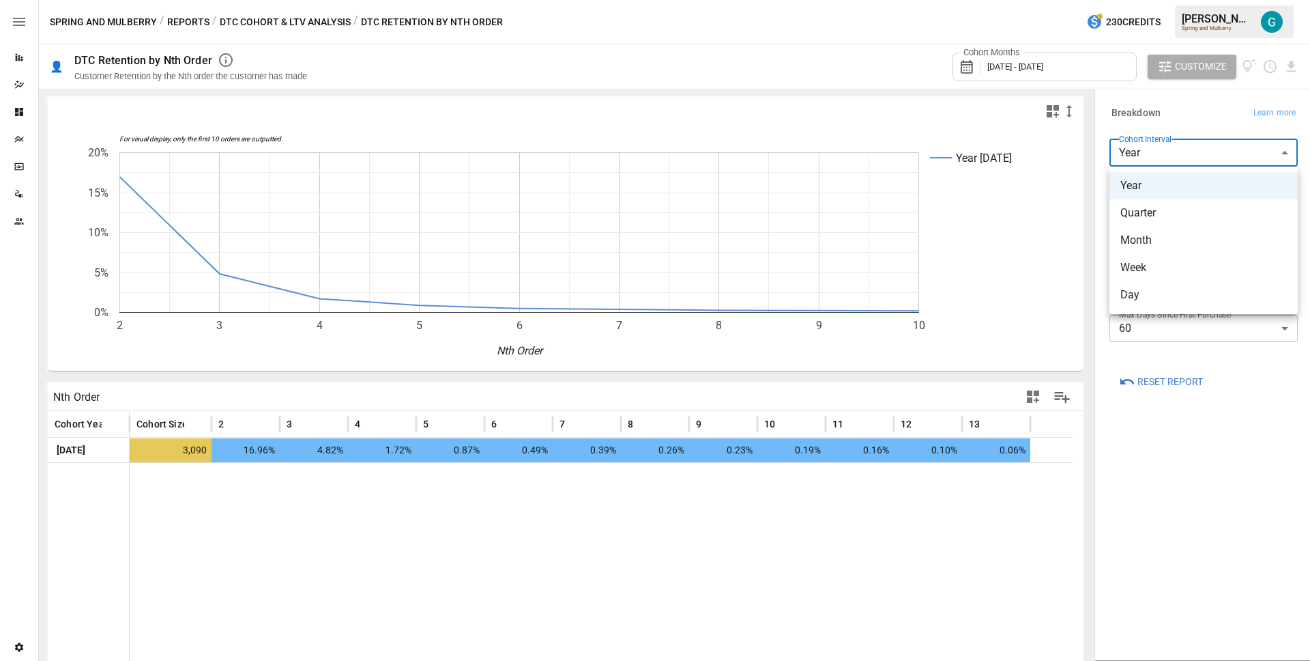
click at [1132, 0] on body "Reports Dazzler Studio Dashboards Plans SmartModel ™ Data Sources Team Settings…" at bounding box center [655, 0] width 1310 height 0
click at [1158, 289] on span "Day" at bounding box center [1204, 295] width 167 height 16
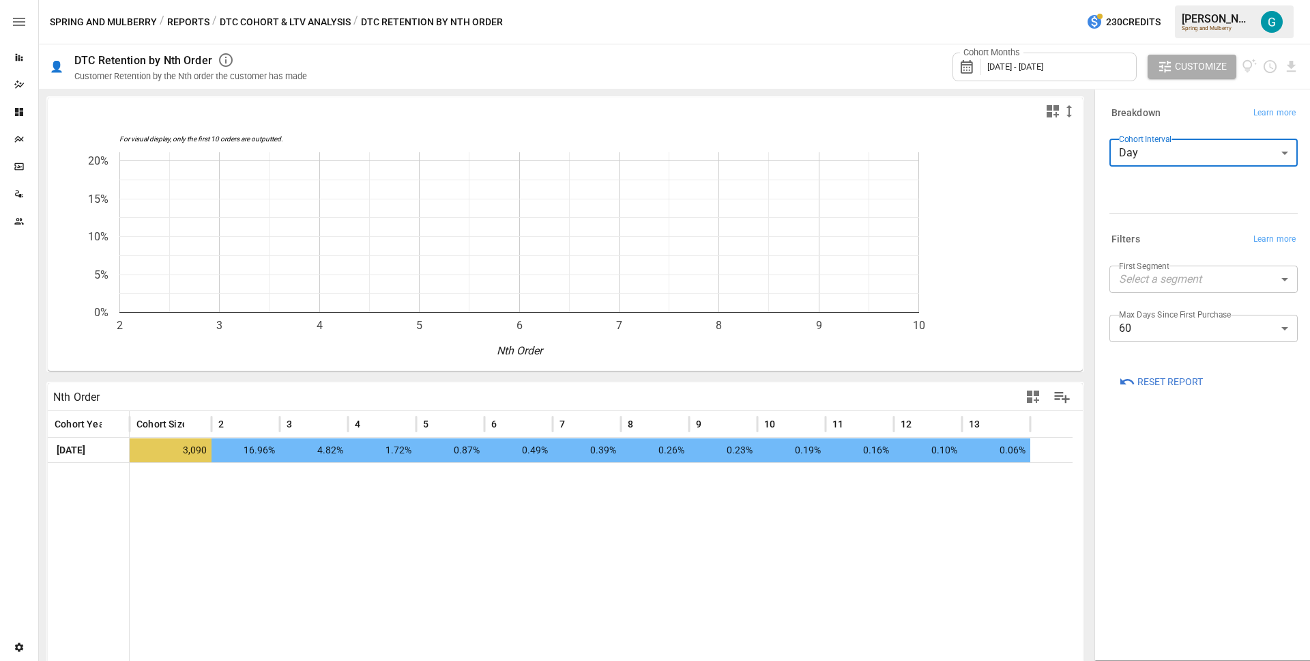
click at [1147, 192] on div "Cohort Interval Day *** ​" at bounding box center [1204, 173] width 188 height 68
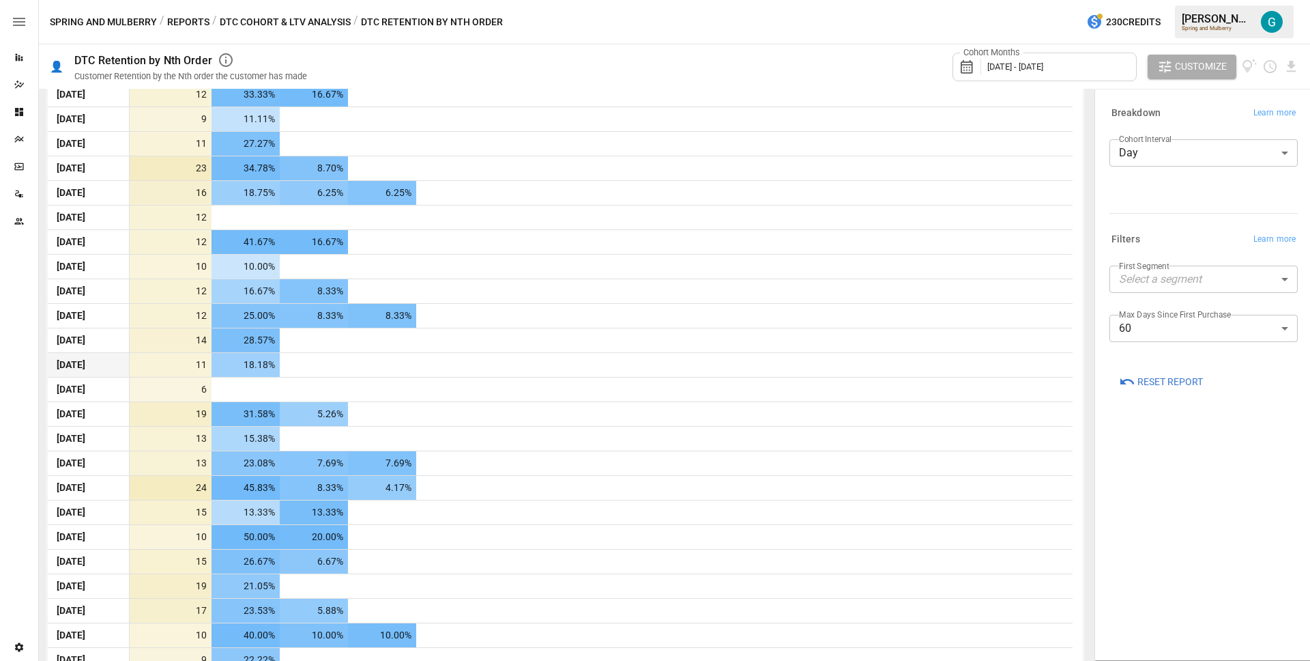
scroll to position [265, 0]
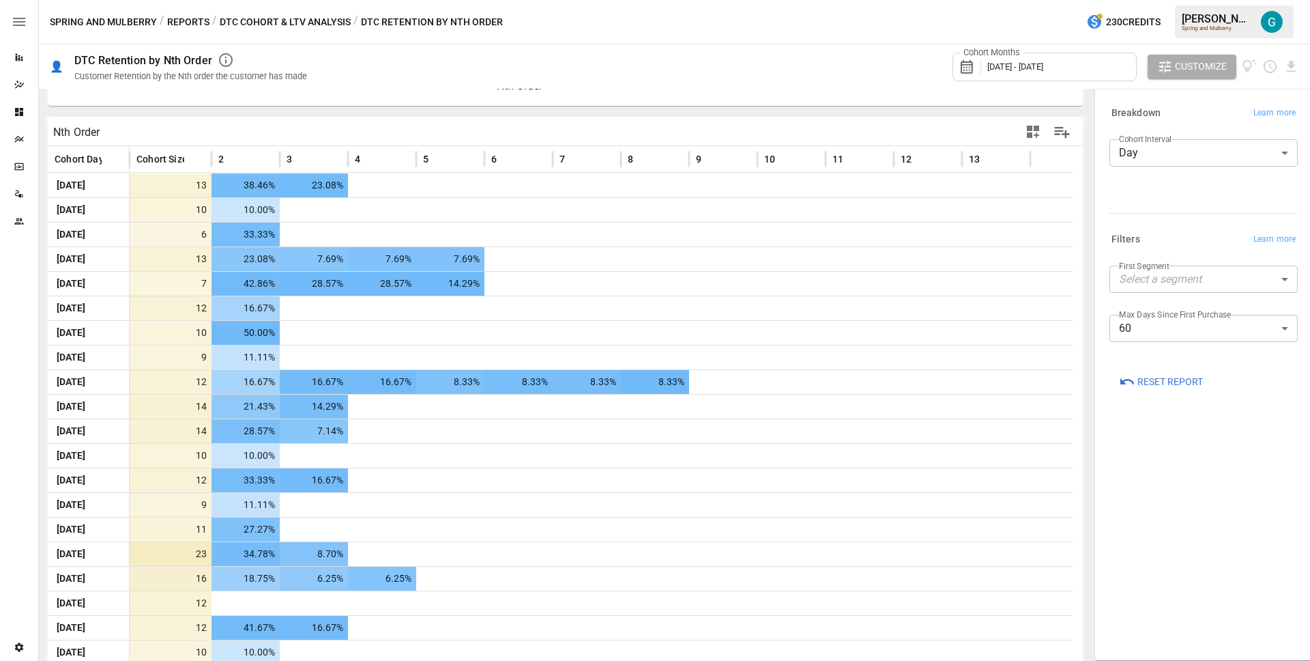
click at [1242, 170] on div "Cohort Interval Day *** ​" at bounding box center [1204, 158] width 188 height 38
click at [1237, 0] on body "Reports Dazzler Studio Dashboards Plans SmartModel ™ Data Sources Team Settings…" at bounding box center [655, 0] width 1310 height 0
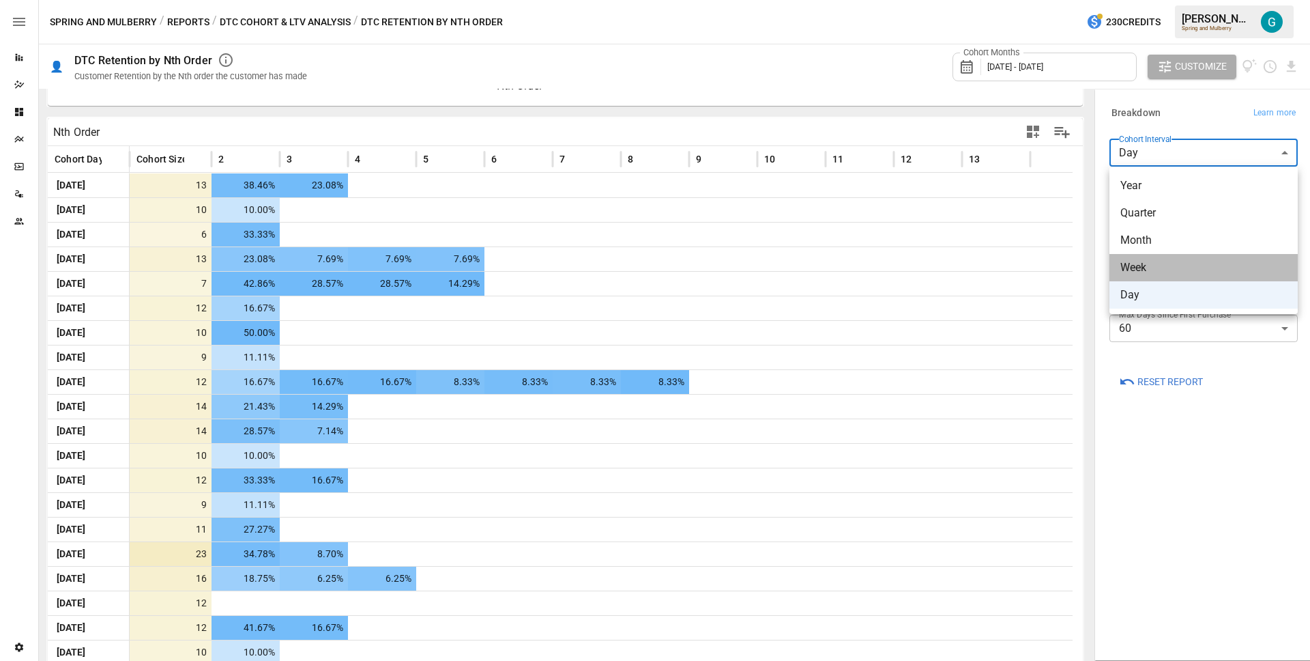
click at [1148, 264] on span "Week" at bounding box center [1204, 267] width 167 height 16
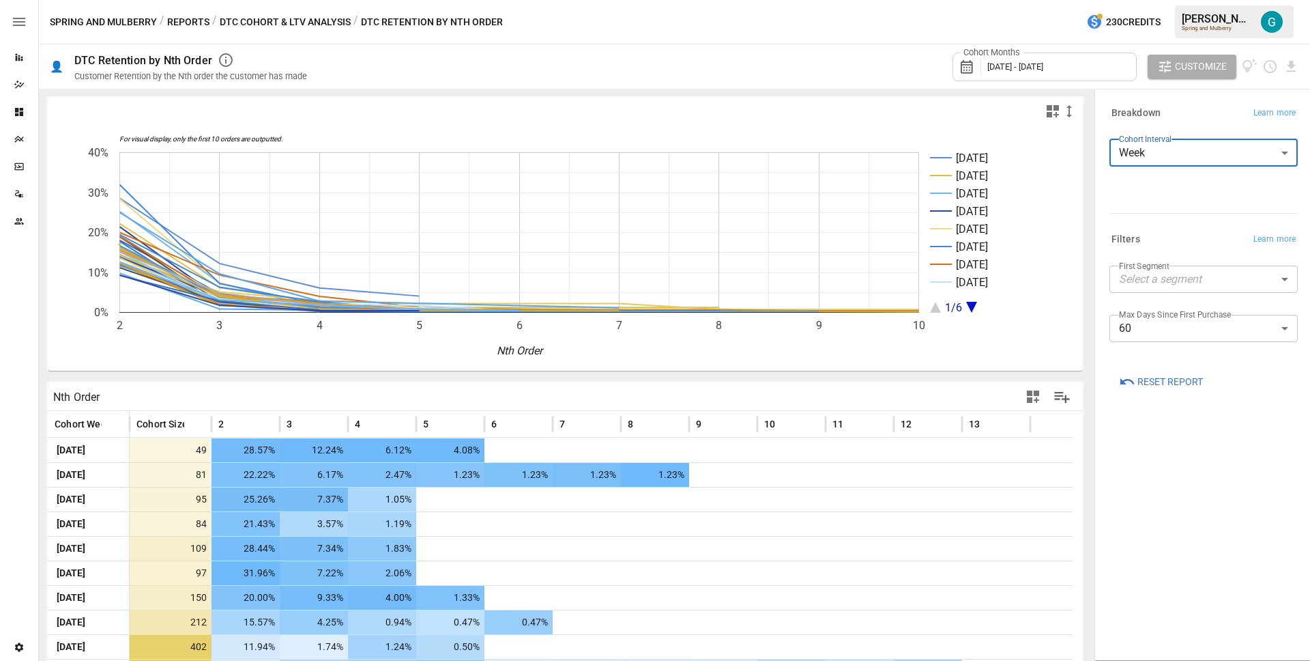
click at [1265, 0] on body "Reports Dazzler Studio Dashboards Plans SmartModel ™ Data Sources Team Settings…" at bounding box center [655, 0] width 1310 height 0
click at [1187, 240] on span "Month" at bounding box center [1204, 240] width 167 height 16
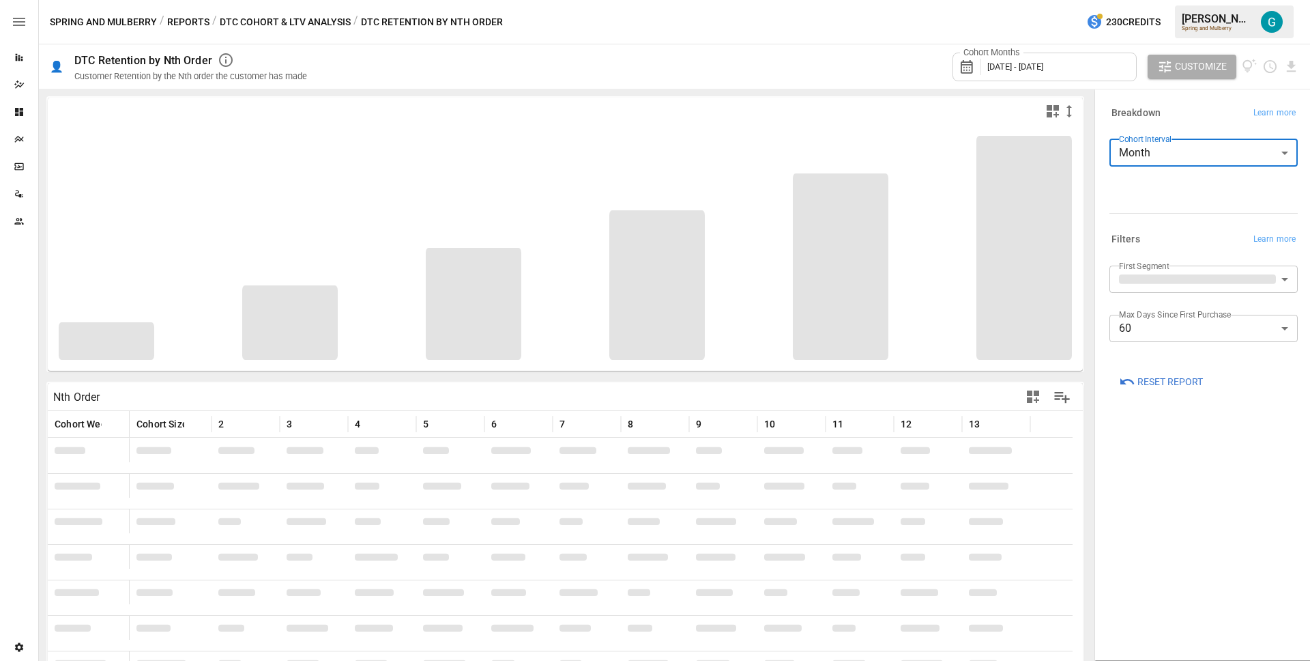
click at [1201, 195] on div "Cohort Interval Month ***** ​" at bounding box center [1204, 173] width 188 height 68
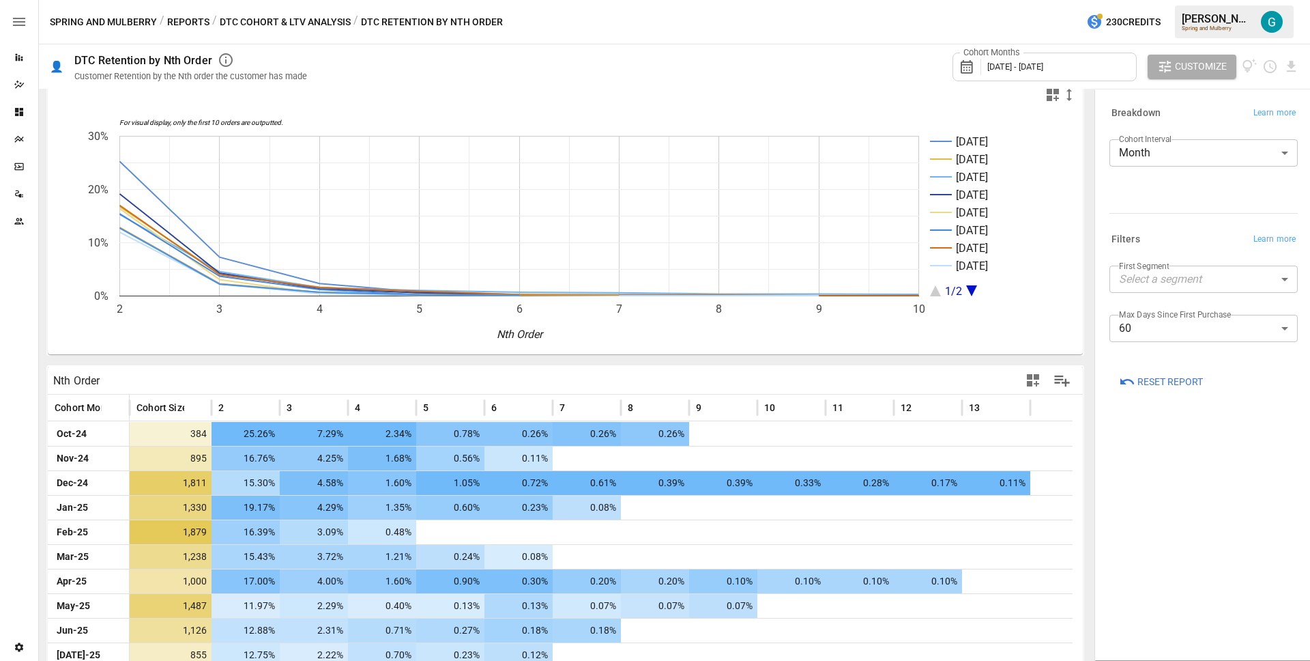
scroll to position [31, 0]
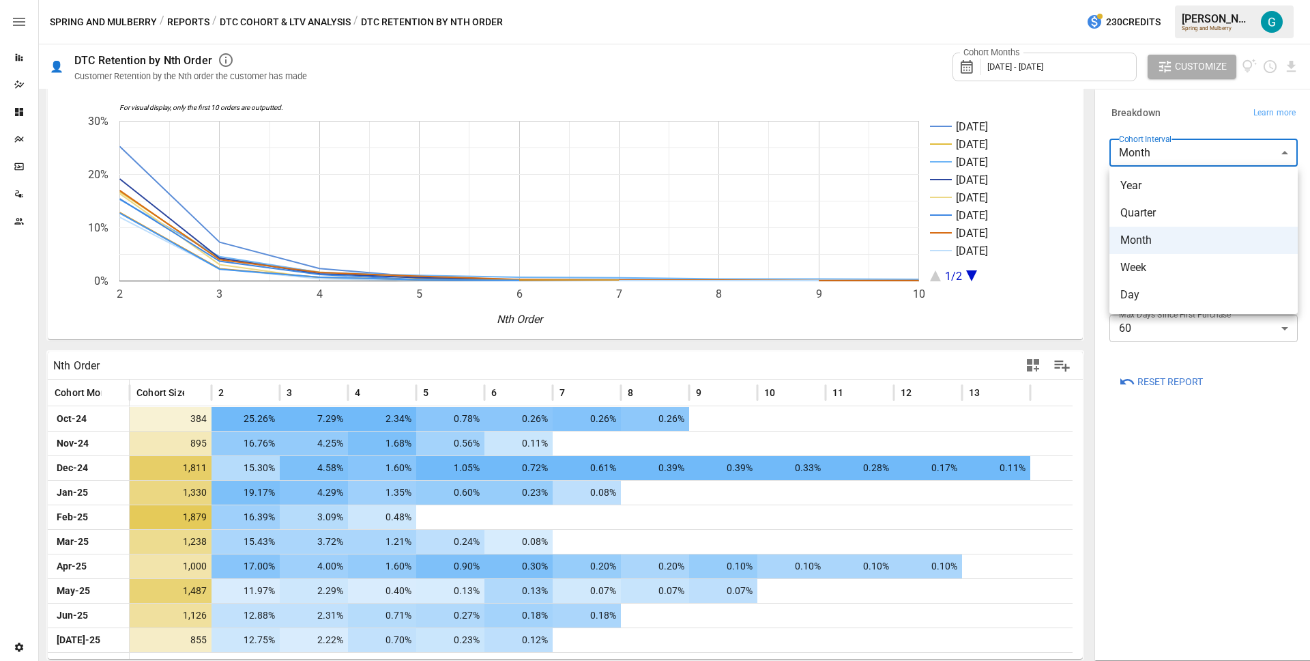
click at [1173, 0] on body "Reports Dazzler Studio Dashboards Plans SmartModel ™ Data Sources Team Settings…" at bounding box center [655, 0] width 1310 height 0
click at [1172, 214] on span "Quarter" at bounding box center [1204, 213] width 167 height 16
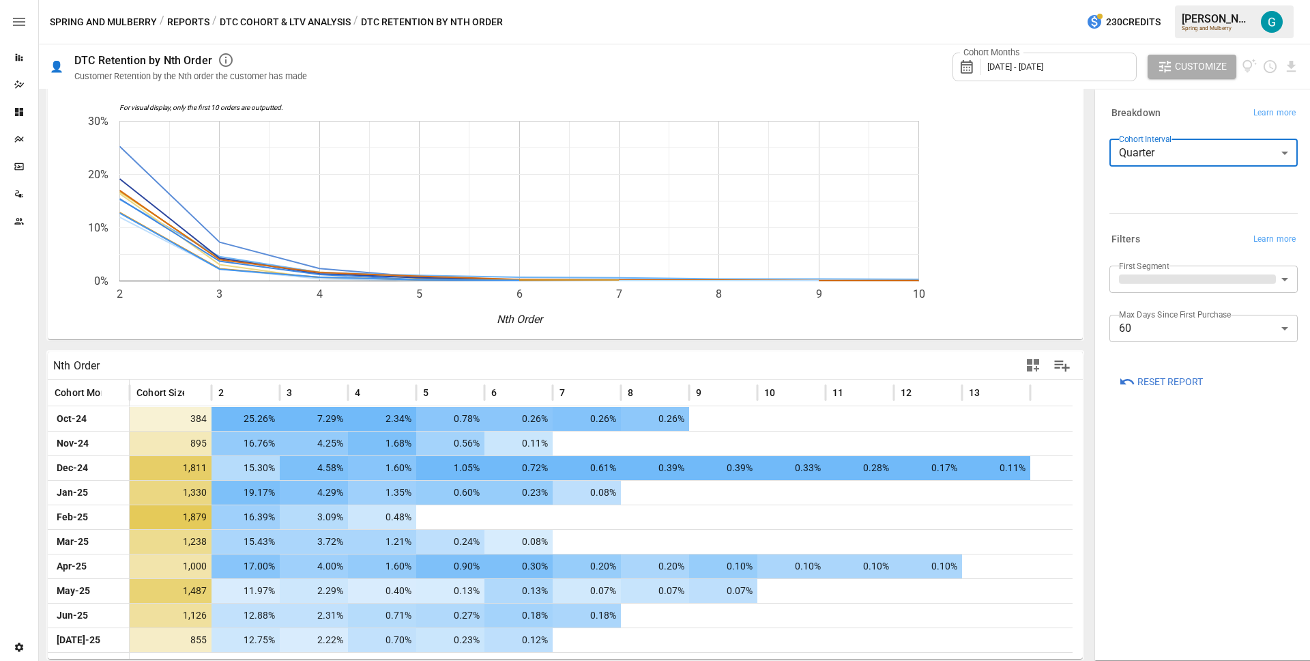
click at [1171, 203] on div "Cohort Interval Quarter ******* ​" at bounding box center [1204, 173] width 188 height 68
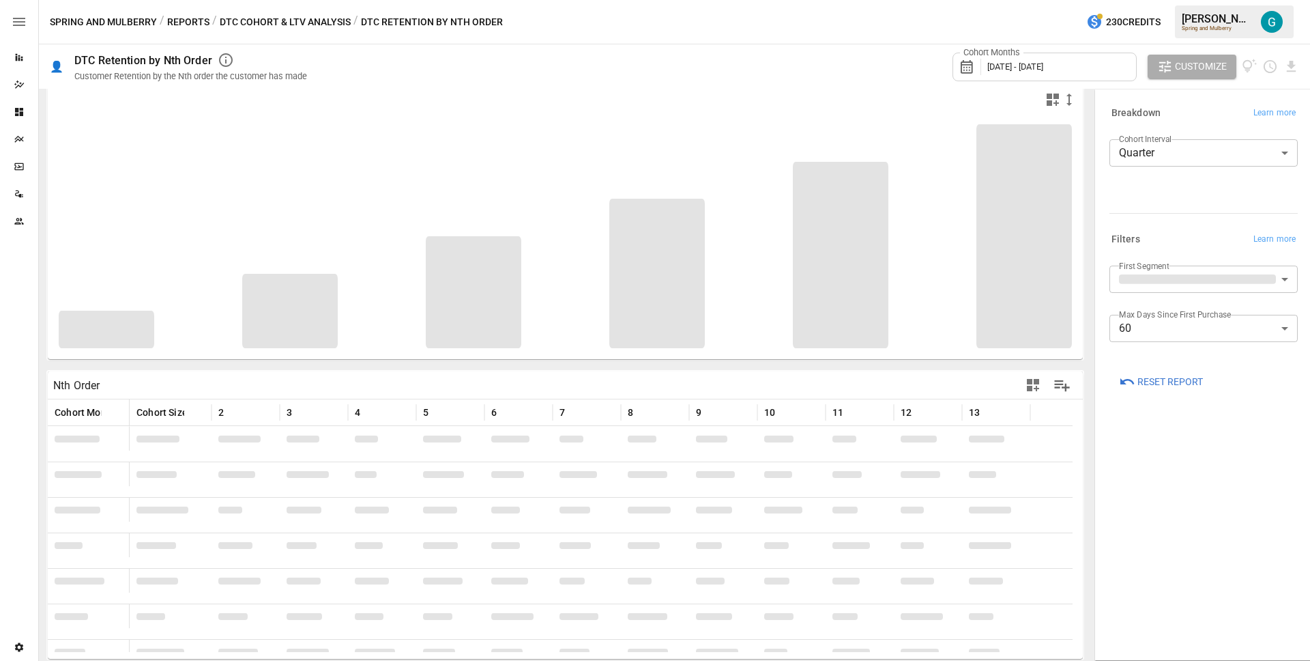
scroll to position [4, 0]
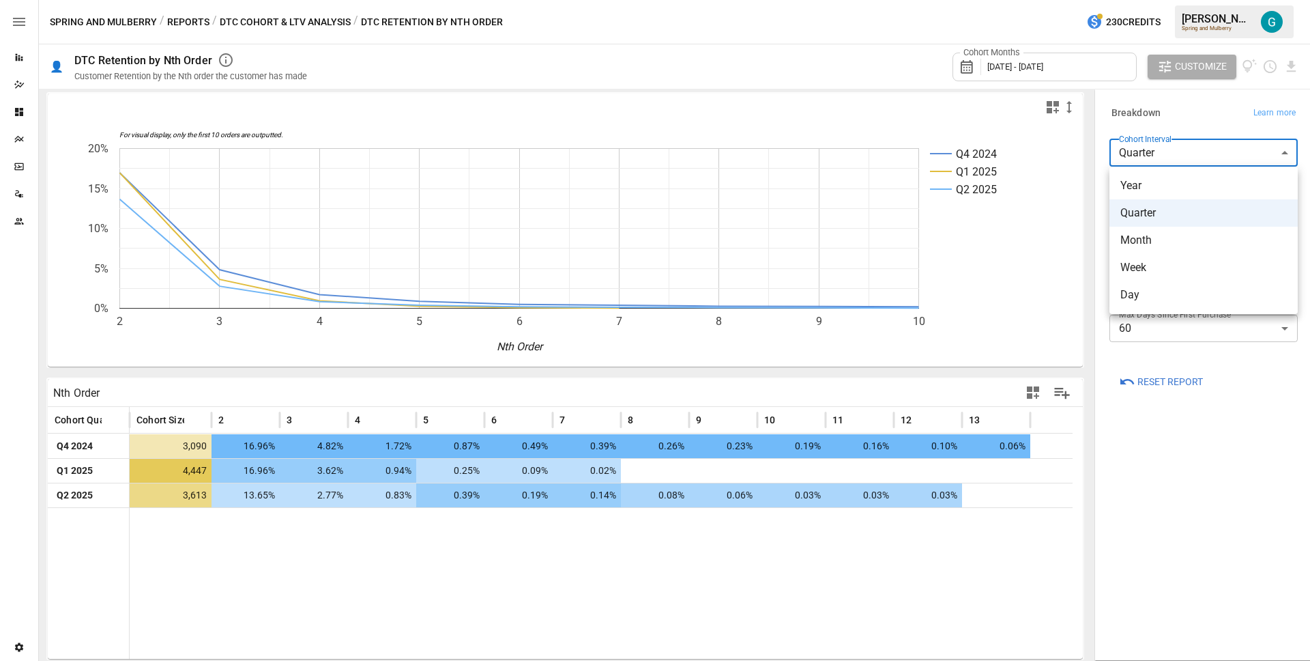
click at [1156, 0] on body "Reports Dazzler Studio Dashboards Plans SmartModel ™ Data Sources Team Settings…" at bounding box center [655, 0] width 1310 height 0
click at [1162, 303] on li "Day" at bounding box center [1204, 294] width 188 height 27
type input "***"
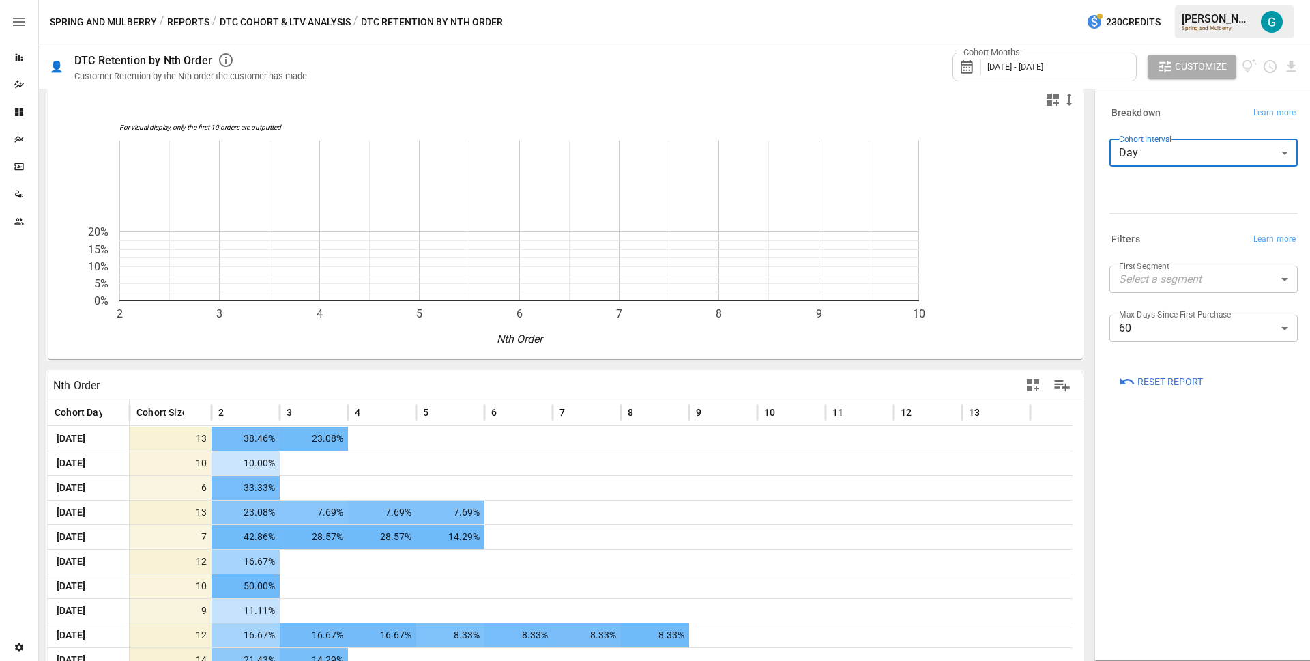
scroll to position [31, 0]
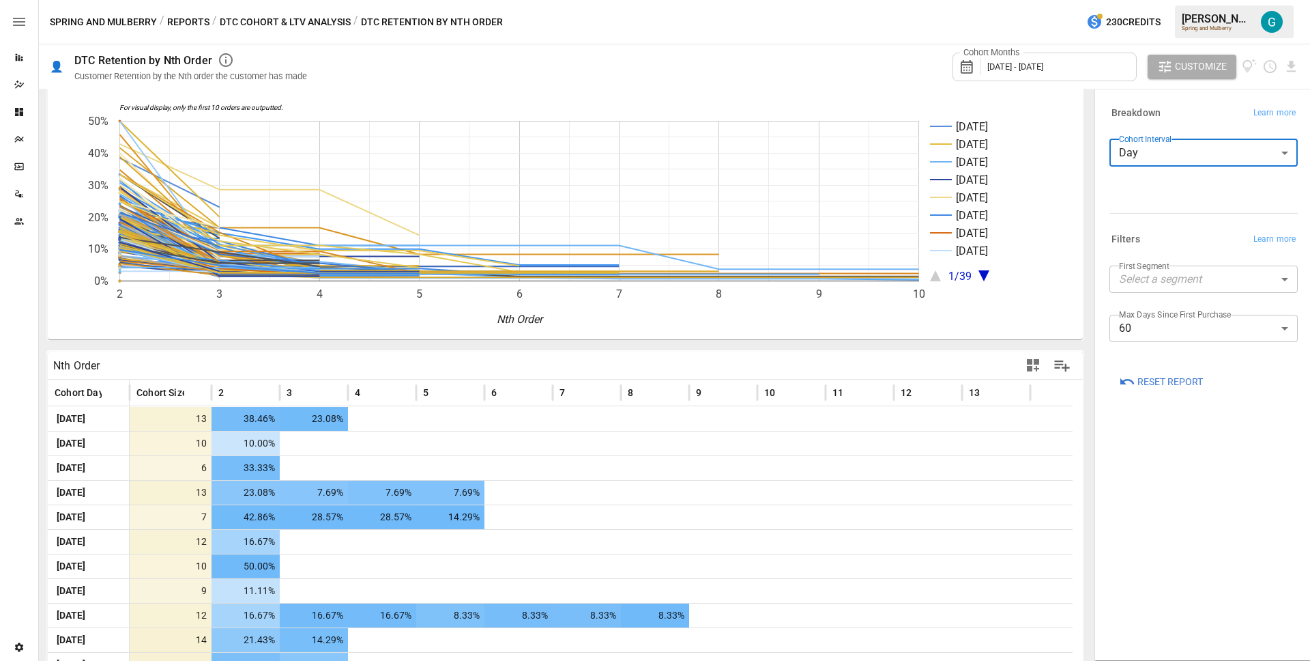
click at [985, 280] on rect "A chart." at bounding box center [996, 201] width 132 height 160
click at [984, 274] on icon "A chart." at bounding box center [984, 275] width 11 height 11
click at [982, 272] on icon "A chart." at bounding box center [984, 275] width 11 height 11
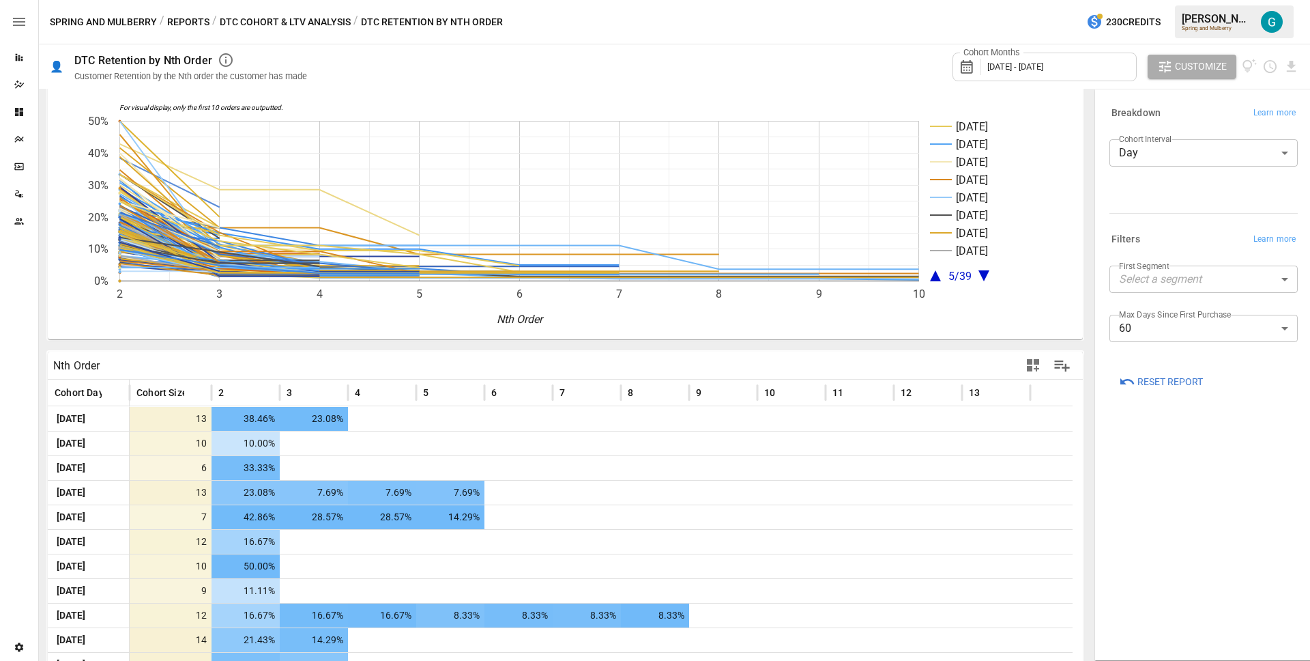
click at [936, 275] on icon "A chart." at bounding box center [935, 275] width 11 height 11
click at [792, 59] on div "Cohort Months [DATE] - [DATE] Customize" at bounding box center [812, 66] width 976 height 44
click at [772, 48] on div "Cohort Months [DATE] - [DATE] Customize" at bounding box center [812, 66] width 976 height 44
